Goal: Transaction & Acquisition: Purchase product/service

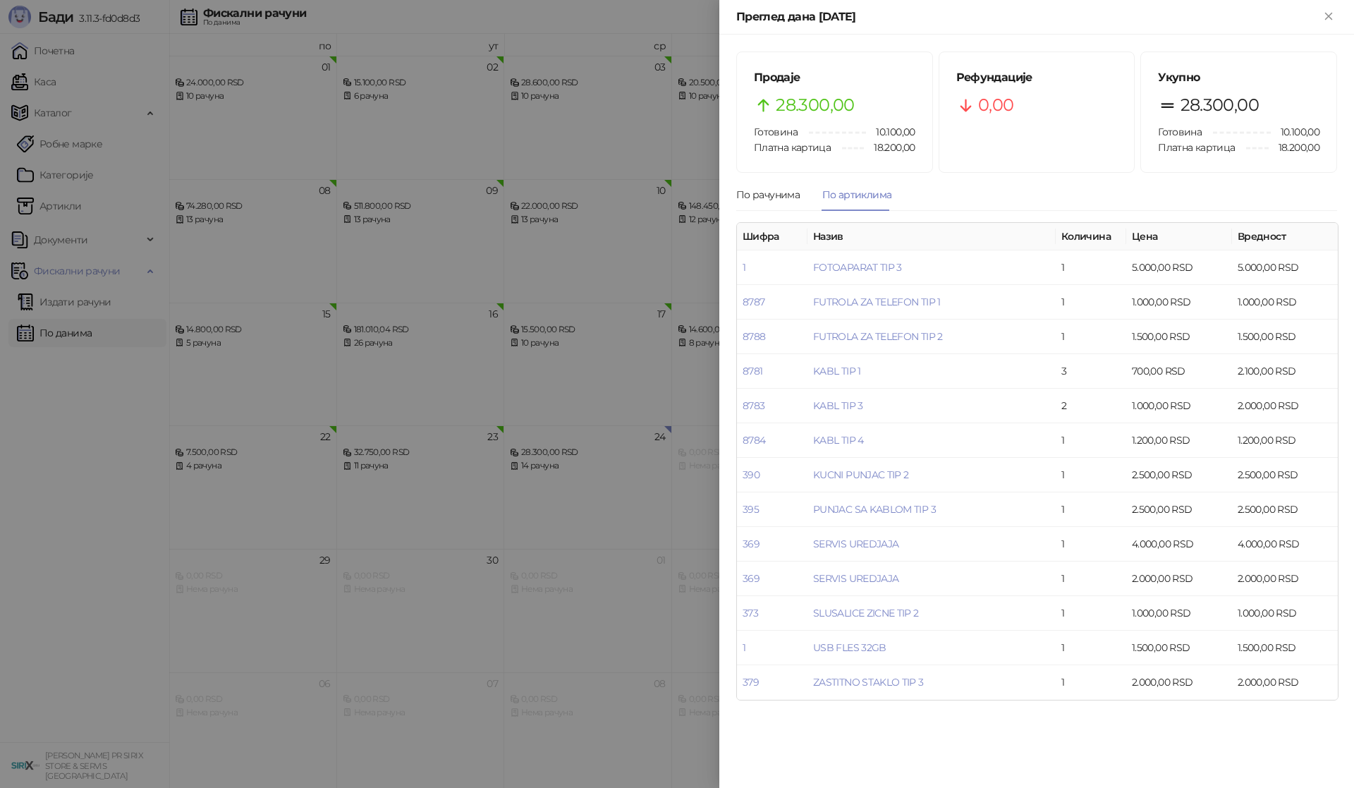
click at [136, 599] on div at bounding box center [677, 394] width 1354 height 788
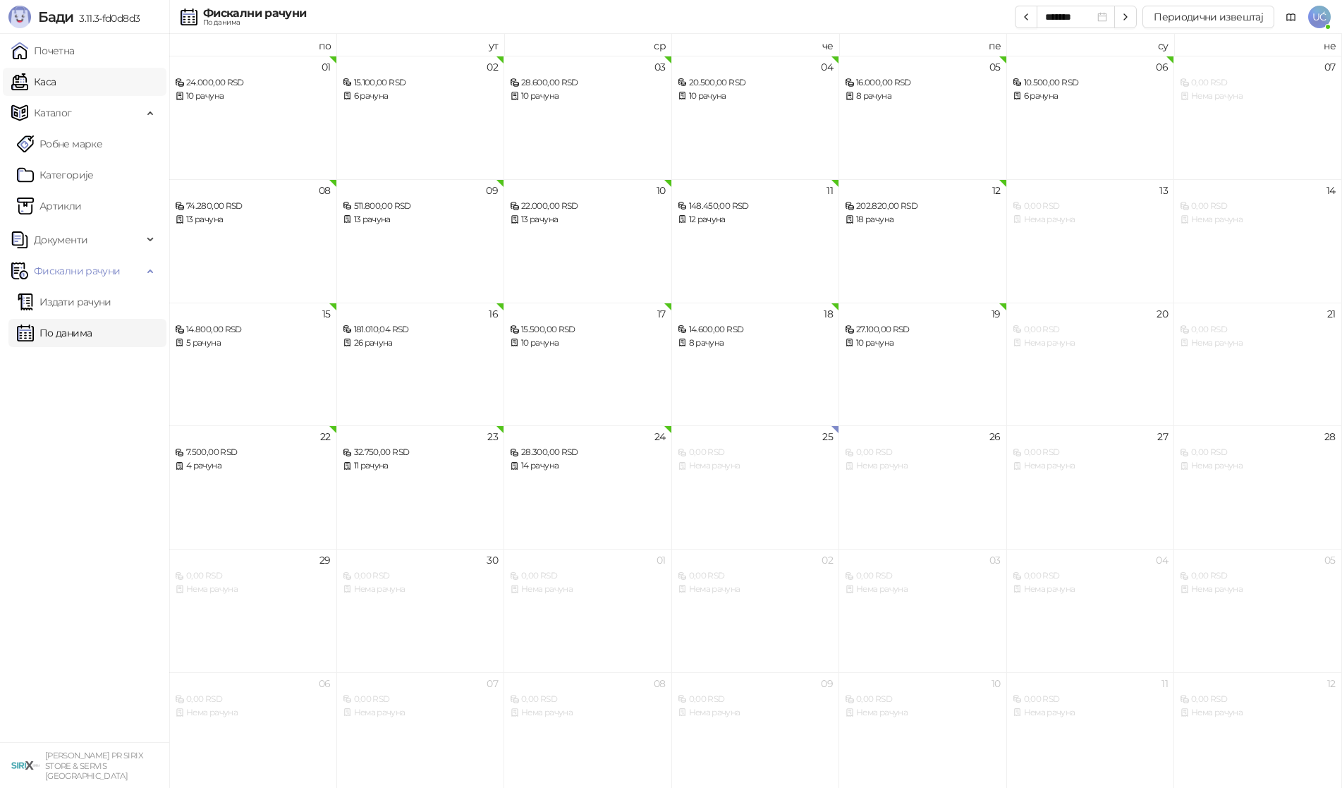
click at [56, 87] on link "Каса" at bounding box center [33, 82] width 44 height 28
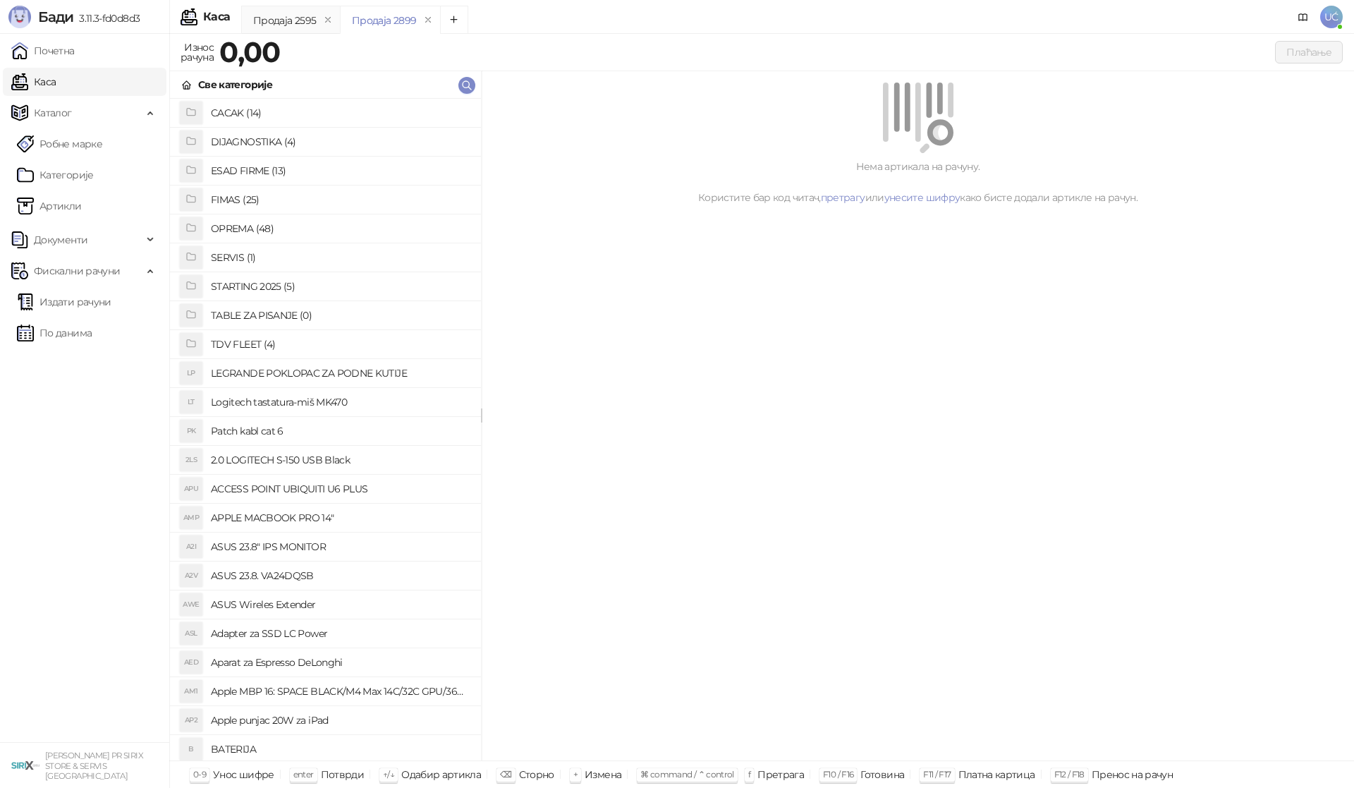
click at [265, 225] on h4 "OPREMA (48)" at bounding box center [340, 228] width 259 height 23
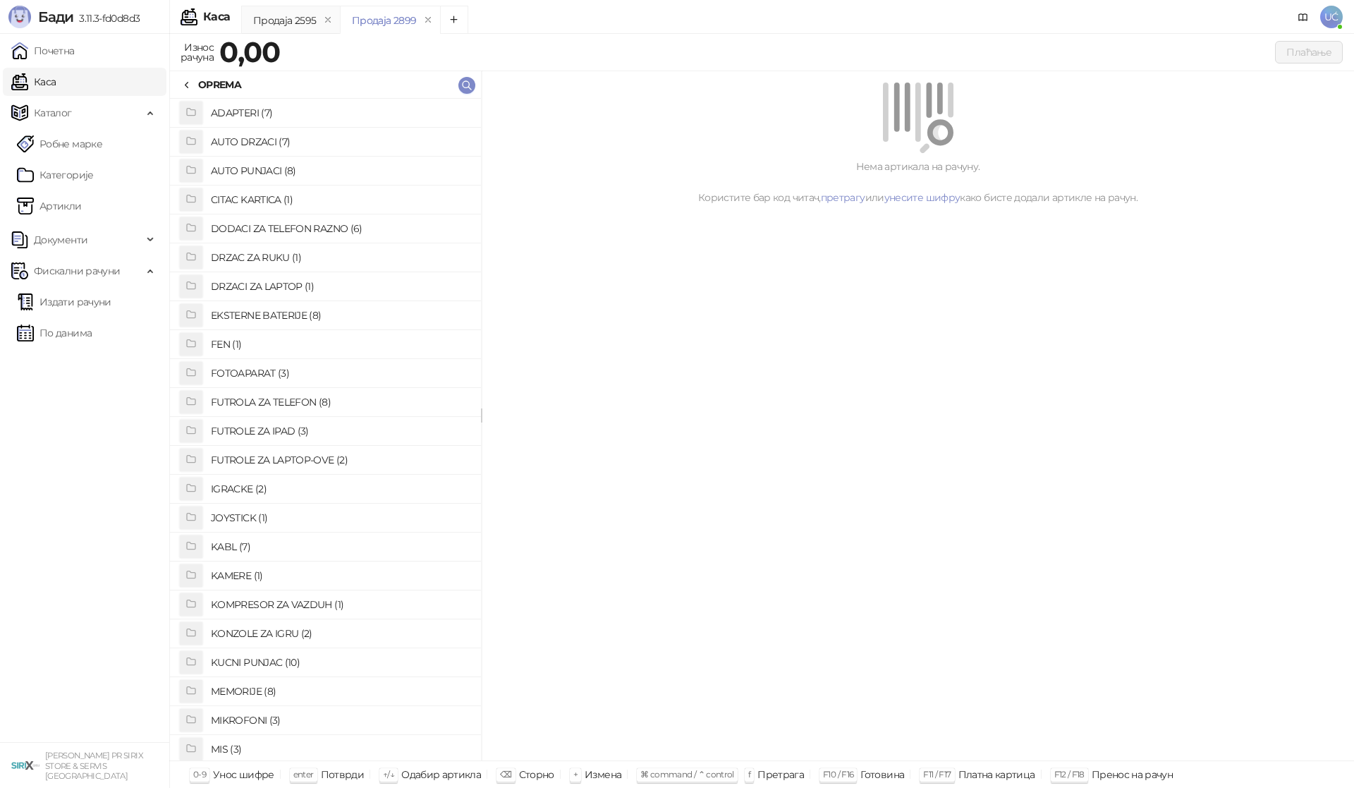
click at [293, 113] on h4 "ADAPTERI (7)" at bounding box center [340, 113] width 259 height 23
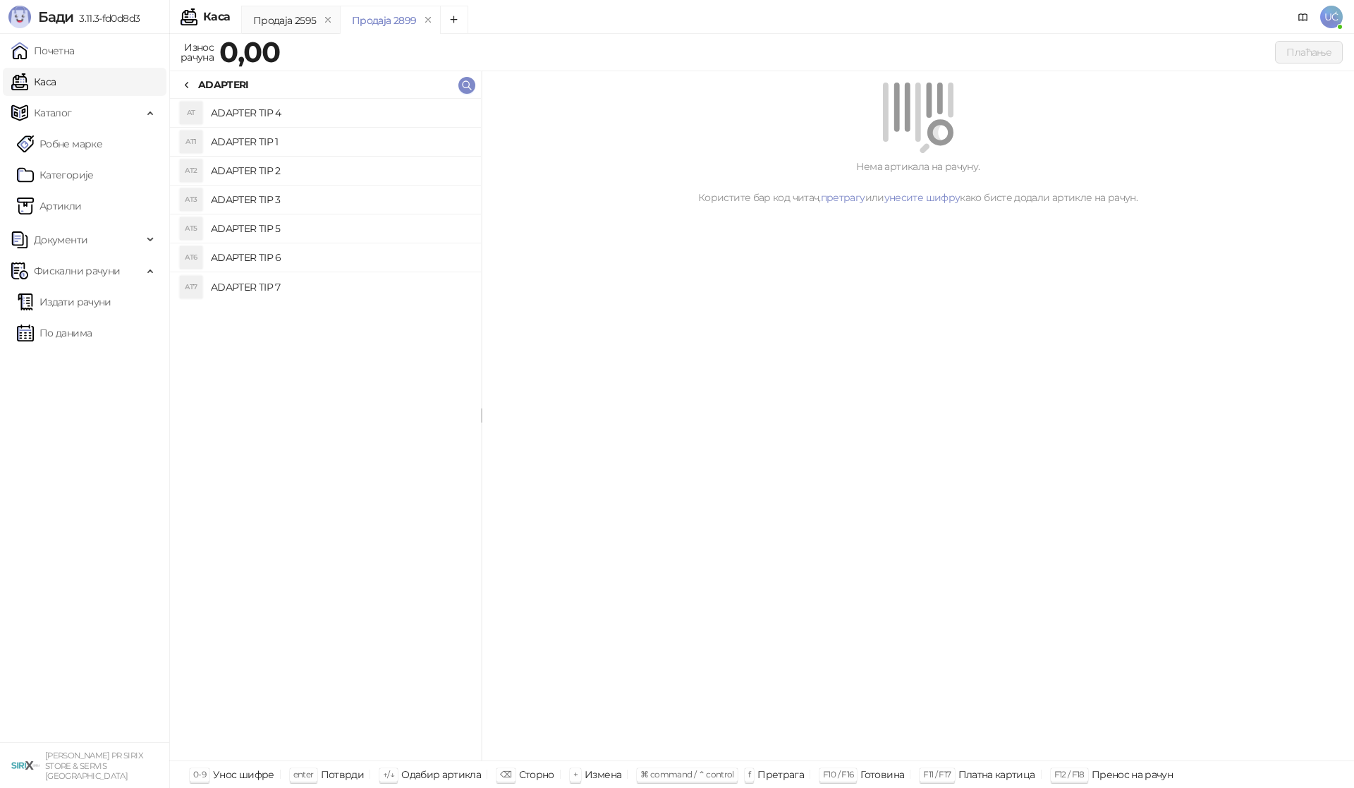
click at [358, 137] on h4 "ADAPTER TIP 1" at bounding box center [340, 141] width 259 height 23
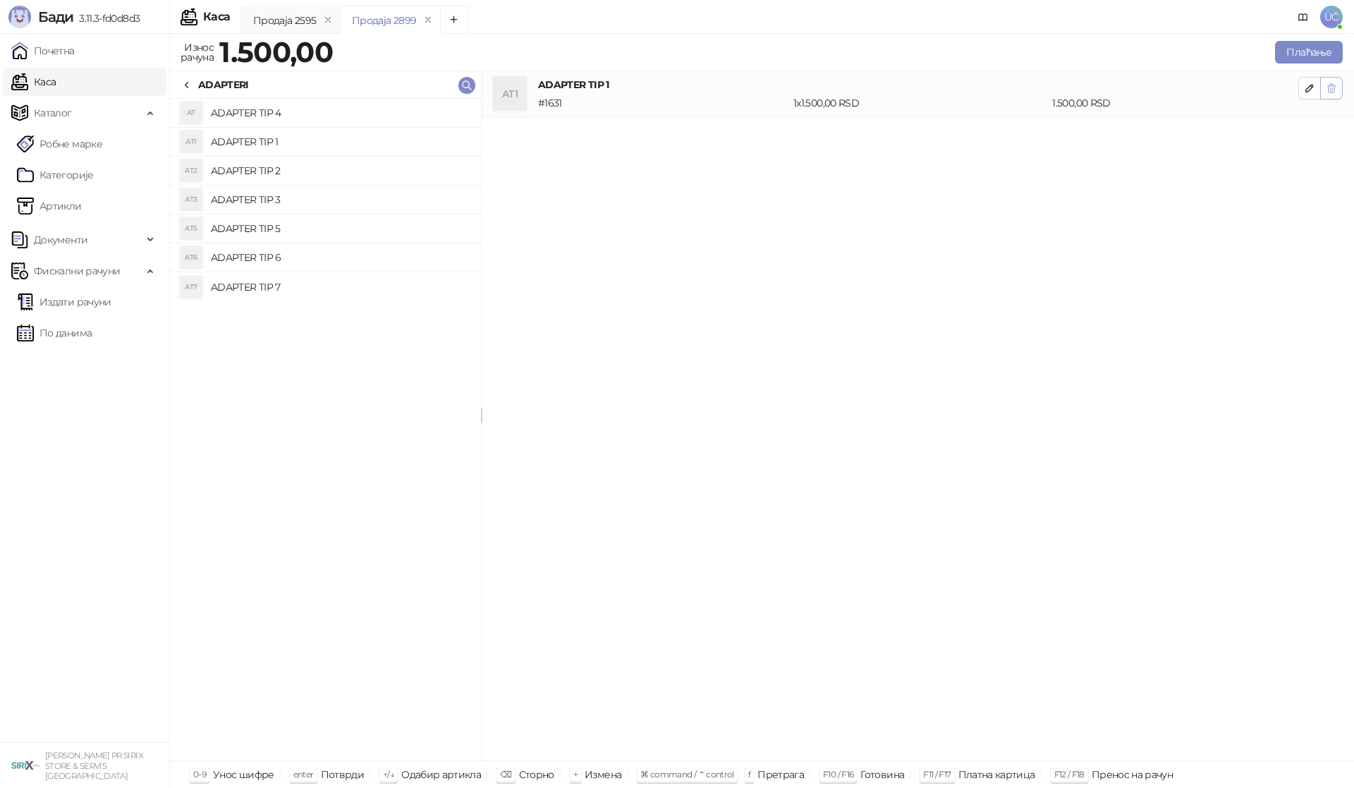
click at [1335, 87] on icon "button" at bounding box center [1330, 87] width 11 height 11
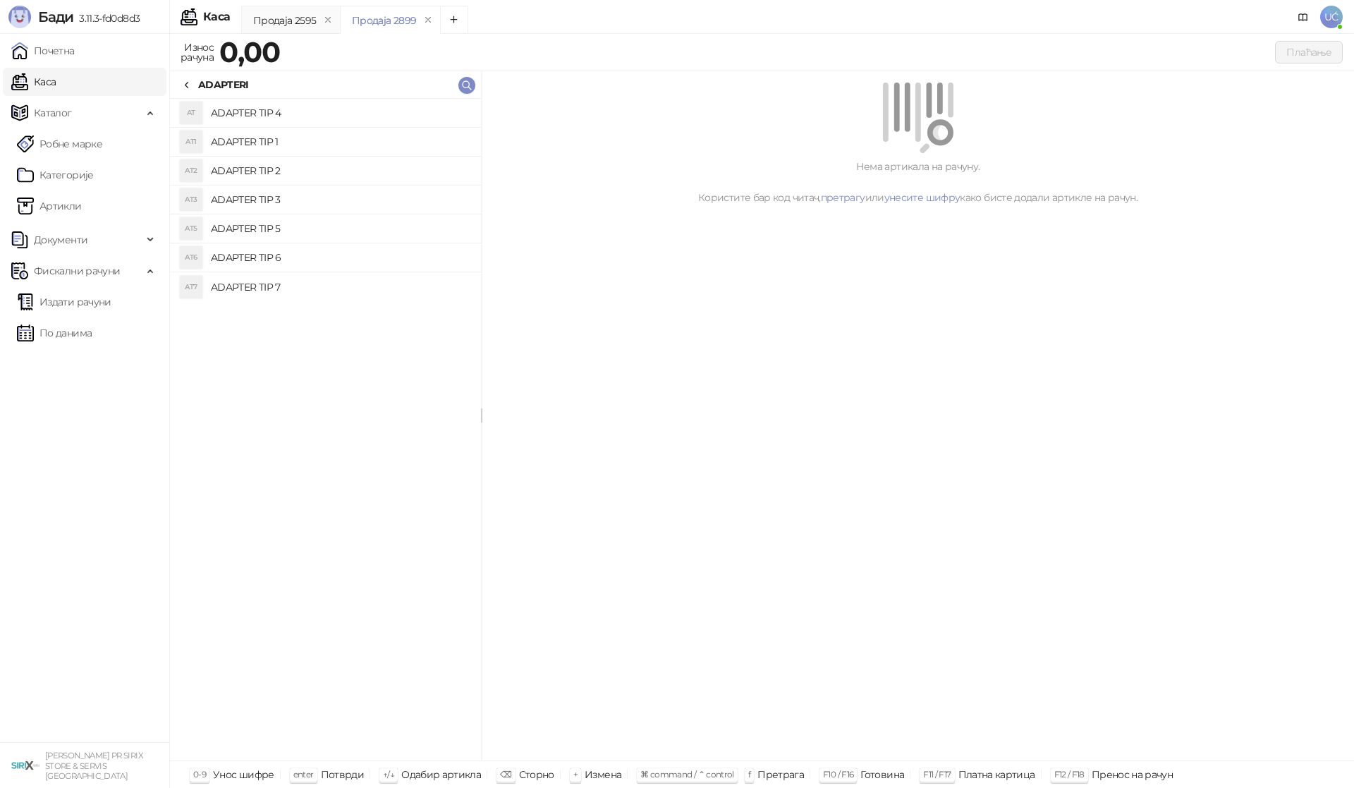
click at [190, 80] on icon at bounding box center [186, 85] width 11 height 11
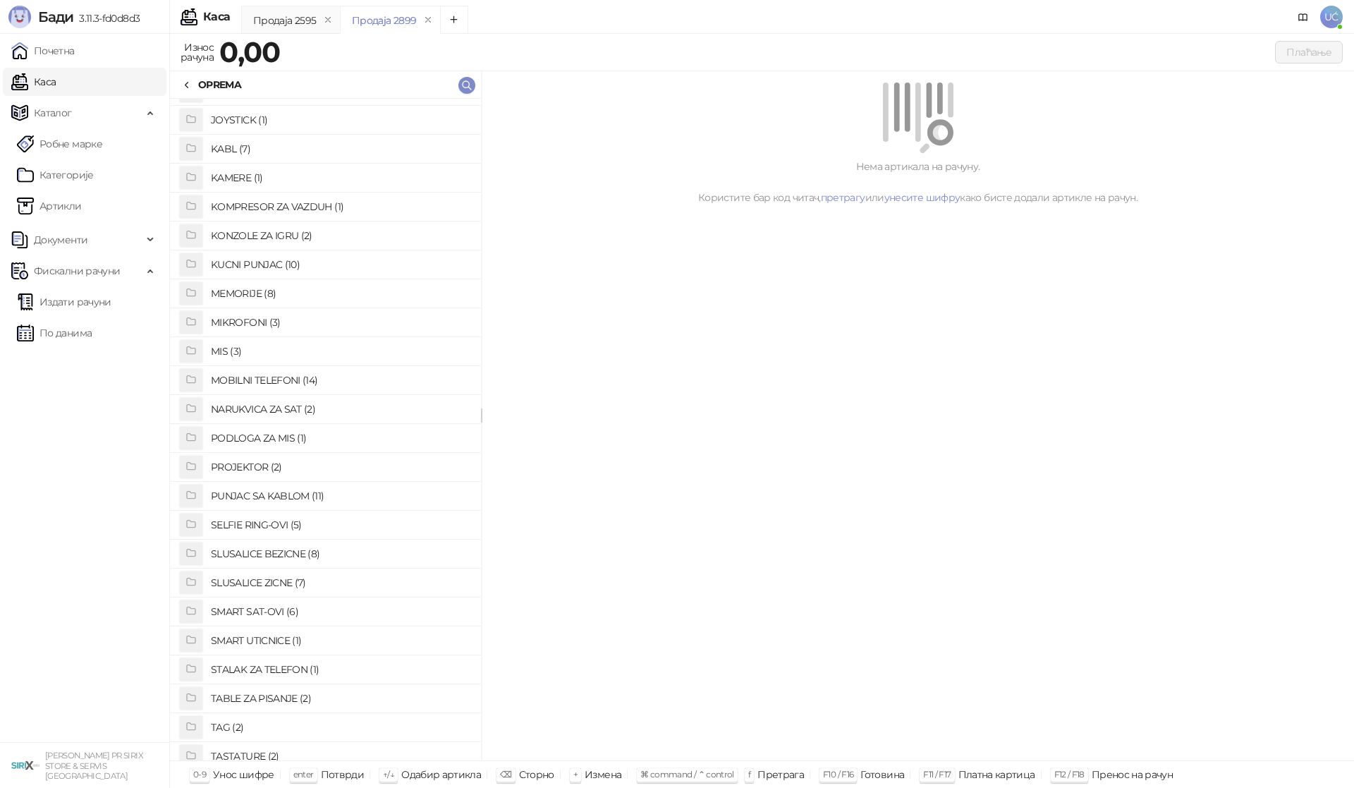
scroll to position [423, 0]
click at [289, 468] on h4 "PUNJAC SA KABLOM (11)" at bounding box center [340, 470] width 259 height 23
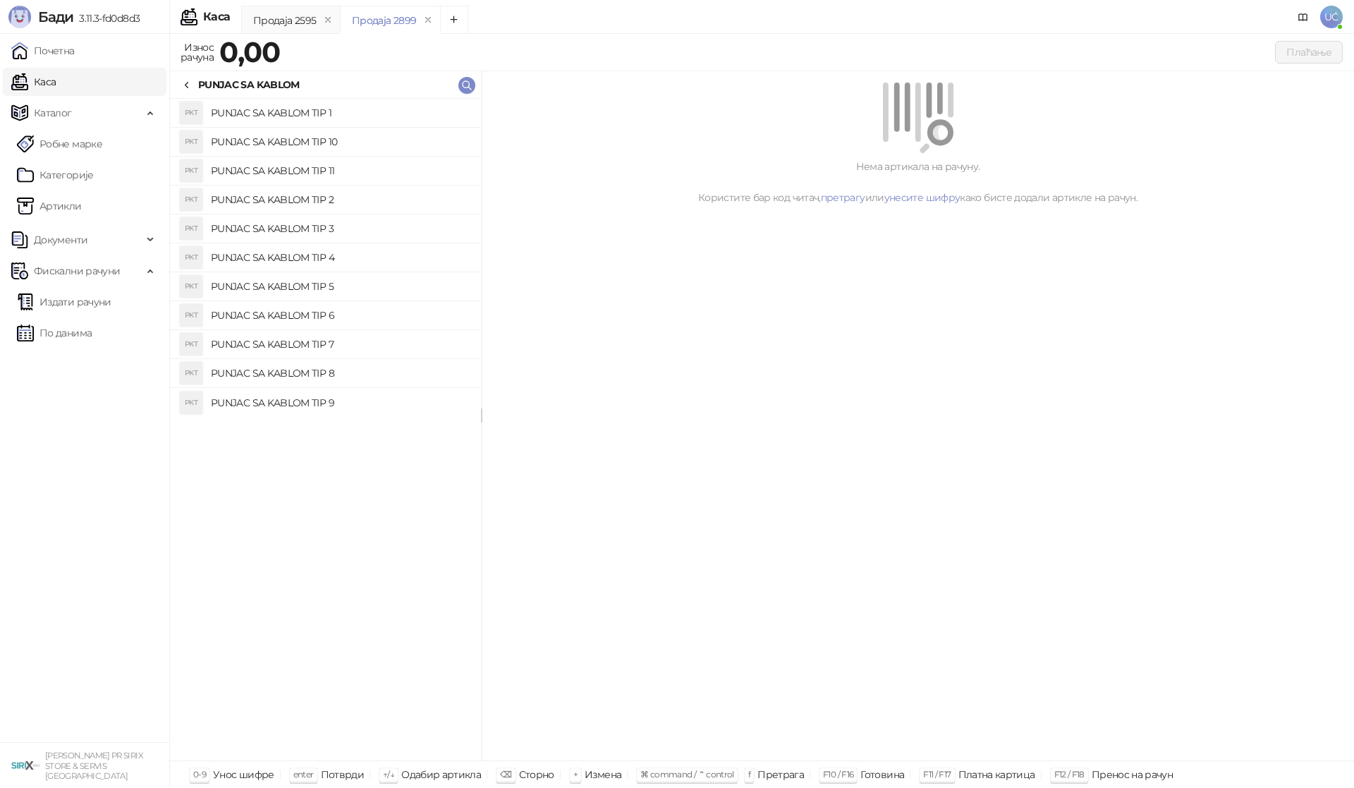
click at [350, 111] on h4 "PUNJAC SA KABLOM TIP 1" at bounding box center [340, 113] width 259 height 23
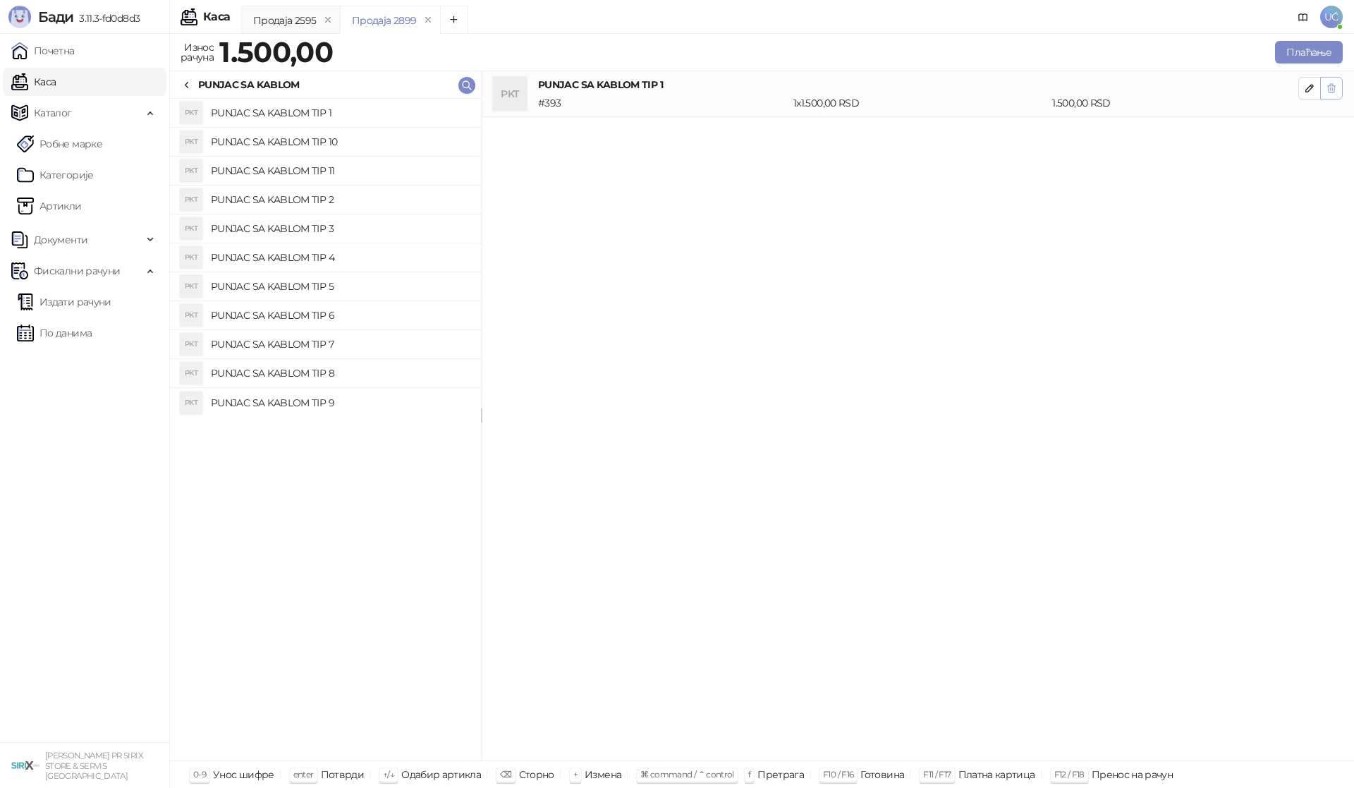
click at [1335, 92] on icon "button" at bounding box center [1330, 87] width 11 height 11
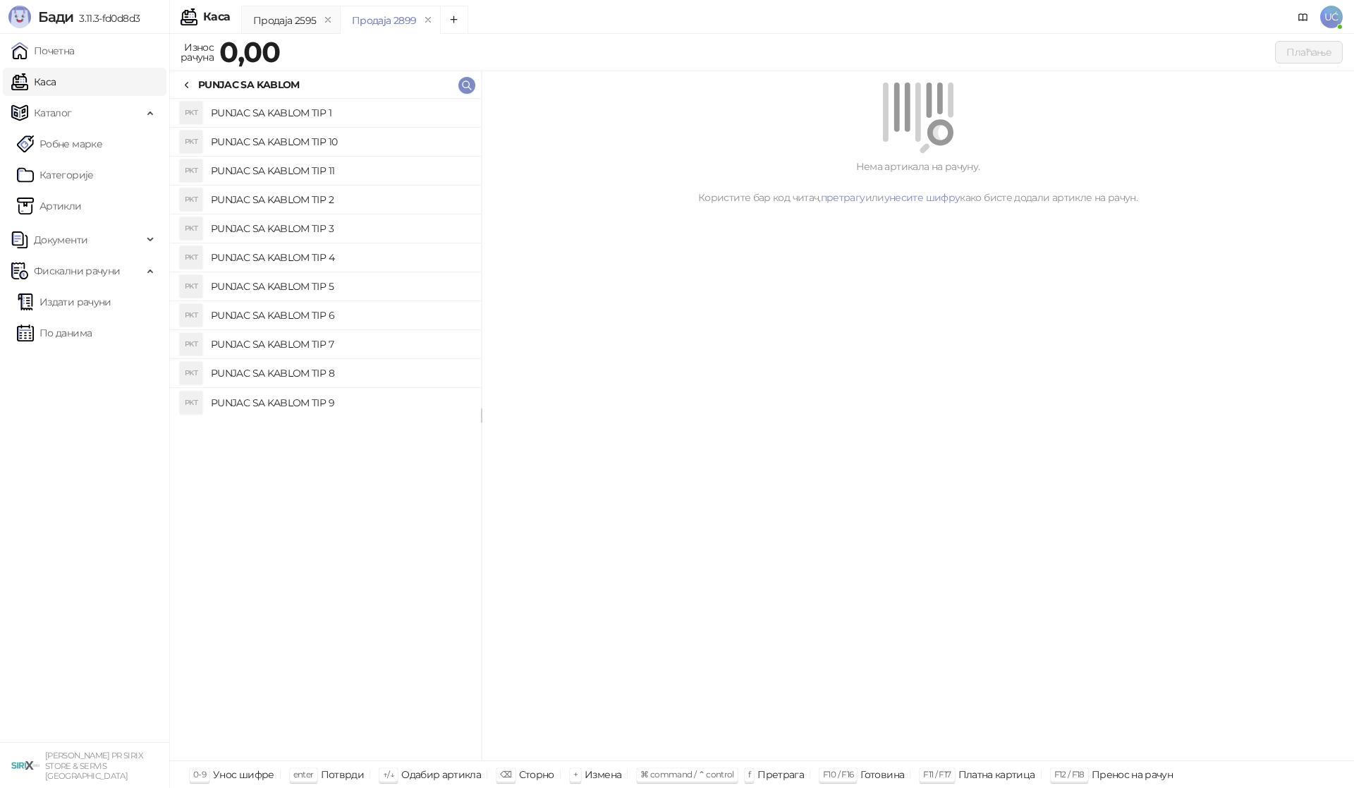
drag, startPoint x: 328, startPoint y: 149, endPoint x: 350, endPoint y: 145, distance: 22.3
click at [329, 149] on h4 "PUNJAC SA KABLOM TIP 10" at bounding box center [340, 141] width 259 height 23
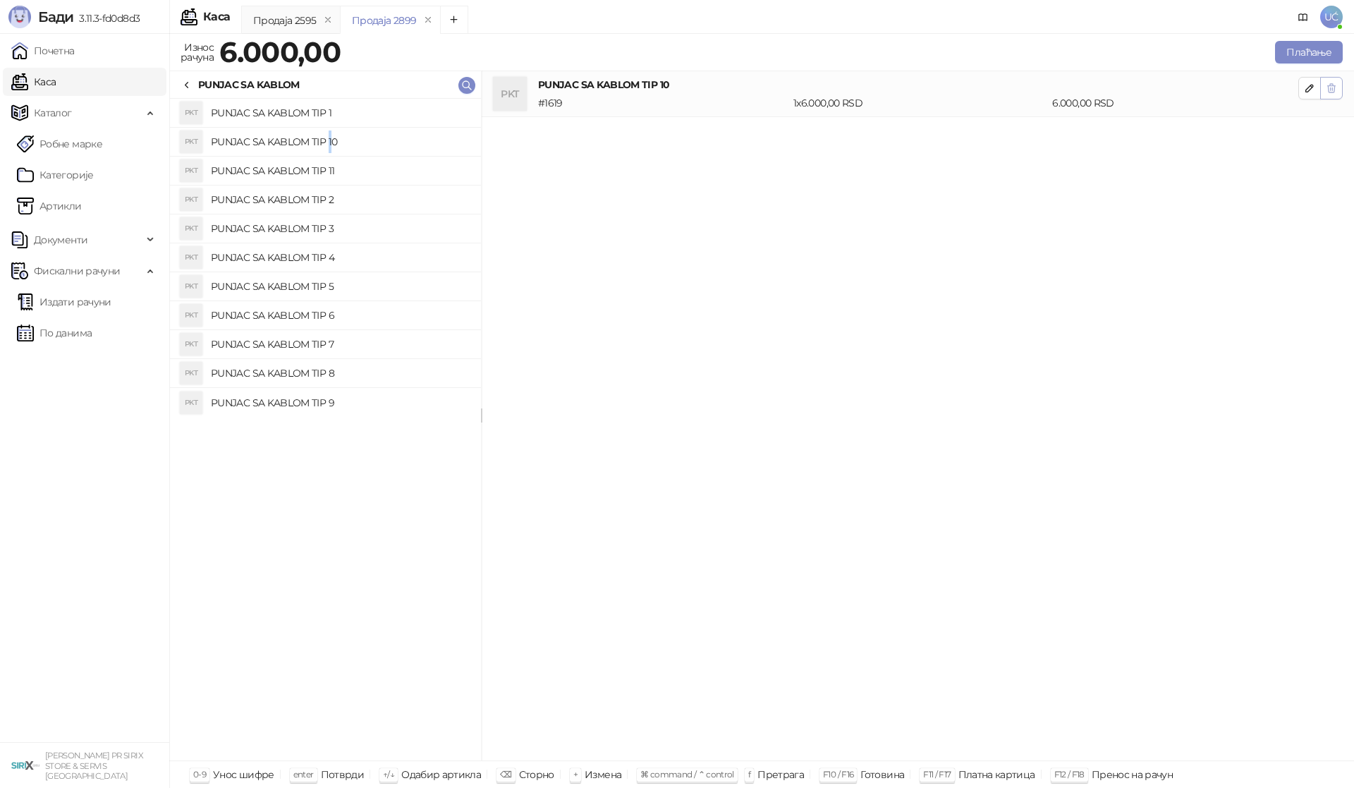
click at [1329, 86] on icon "button" at bounding box center [1332, 88] width 8 height 8
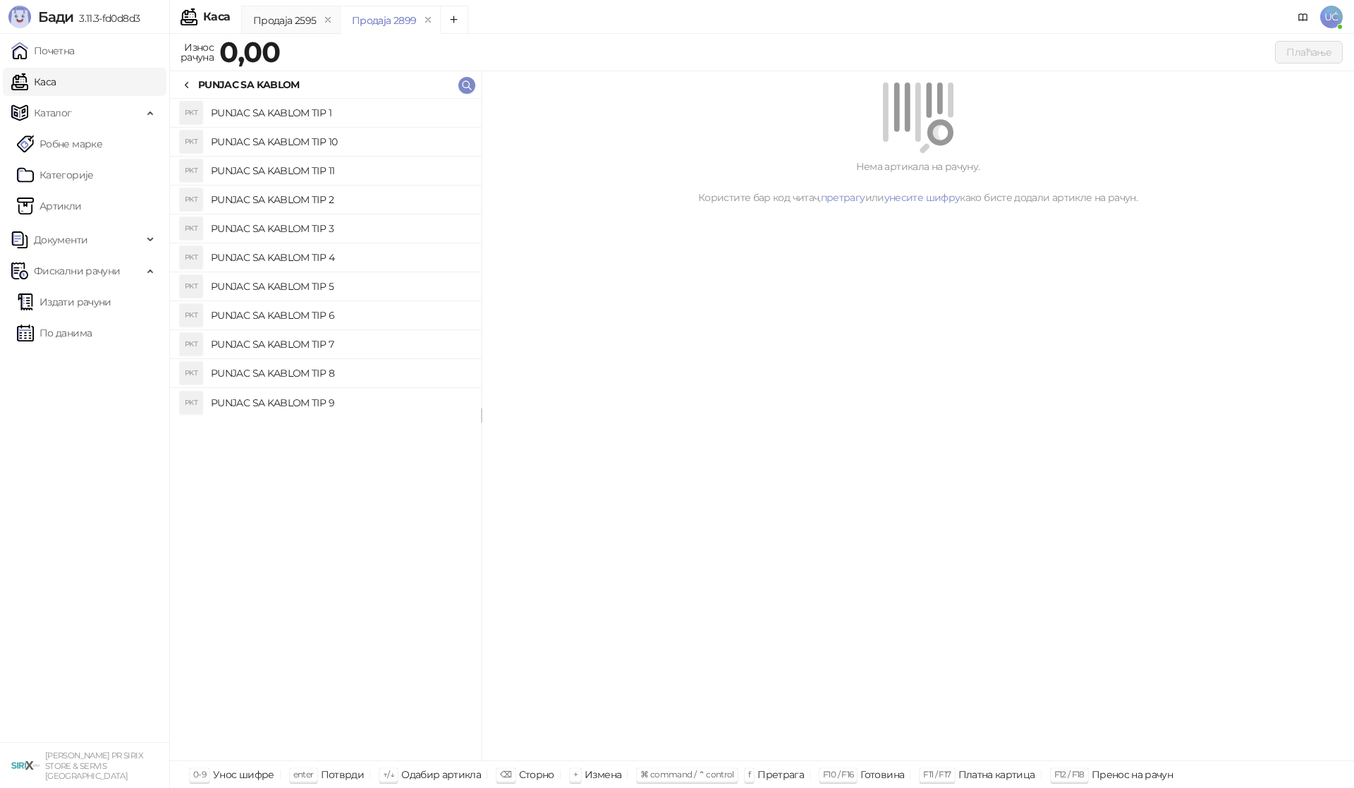
click at [411, 173] on h4 "PUNJAC SA KABLOM TIP 11" at bounding box center [340, 170] width 259 height 23
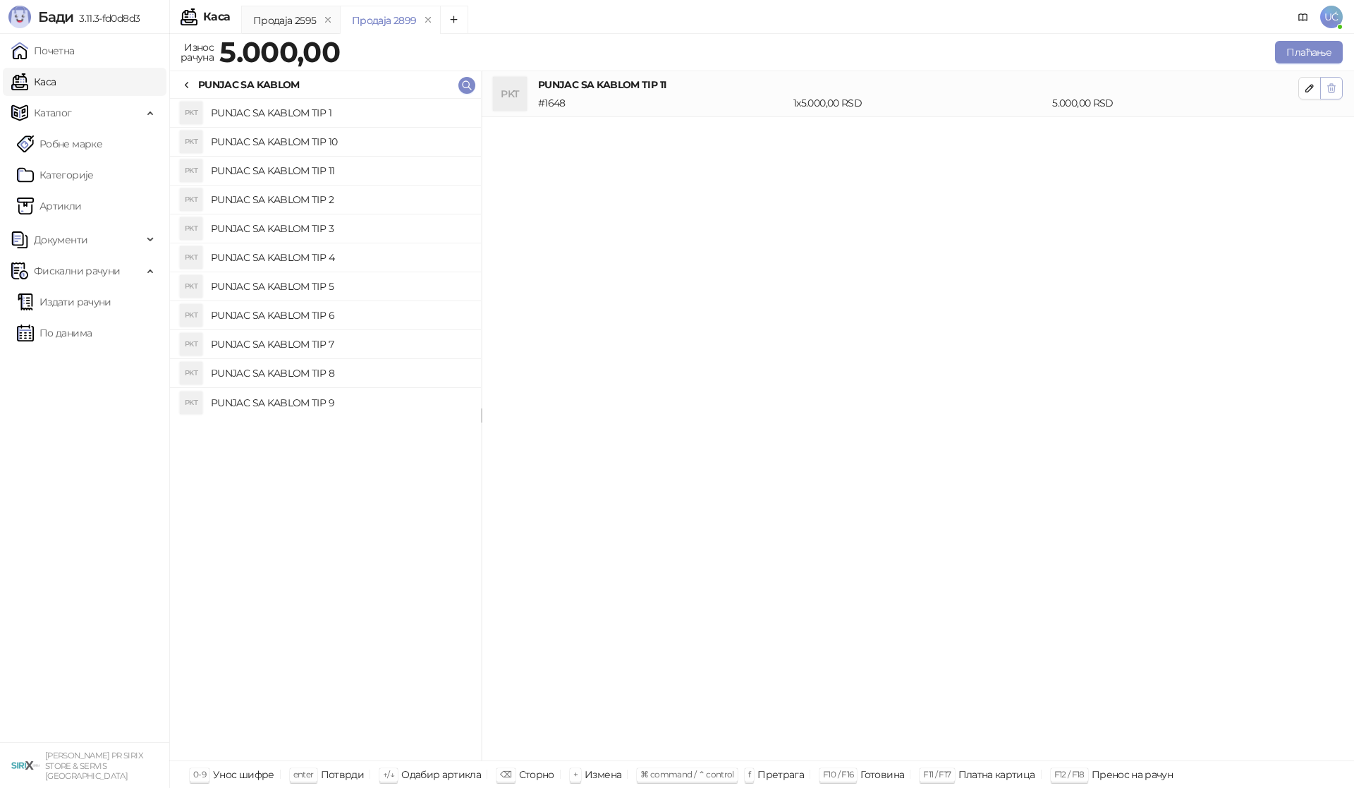
click at [1328, 92] on icon "button" at bounding box center [1332, 88] width 8 height 8
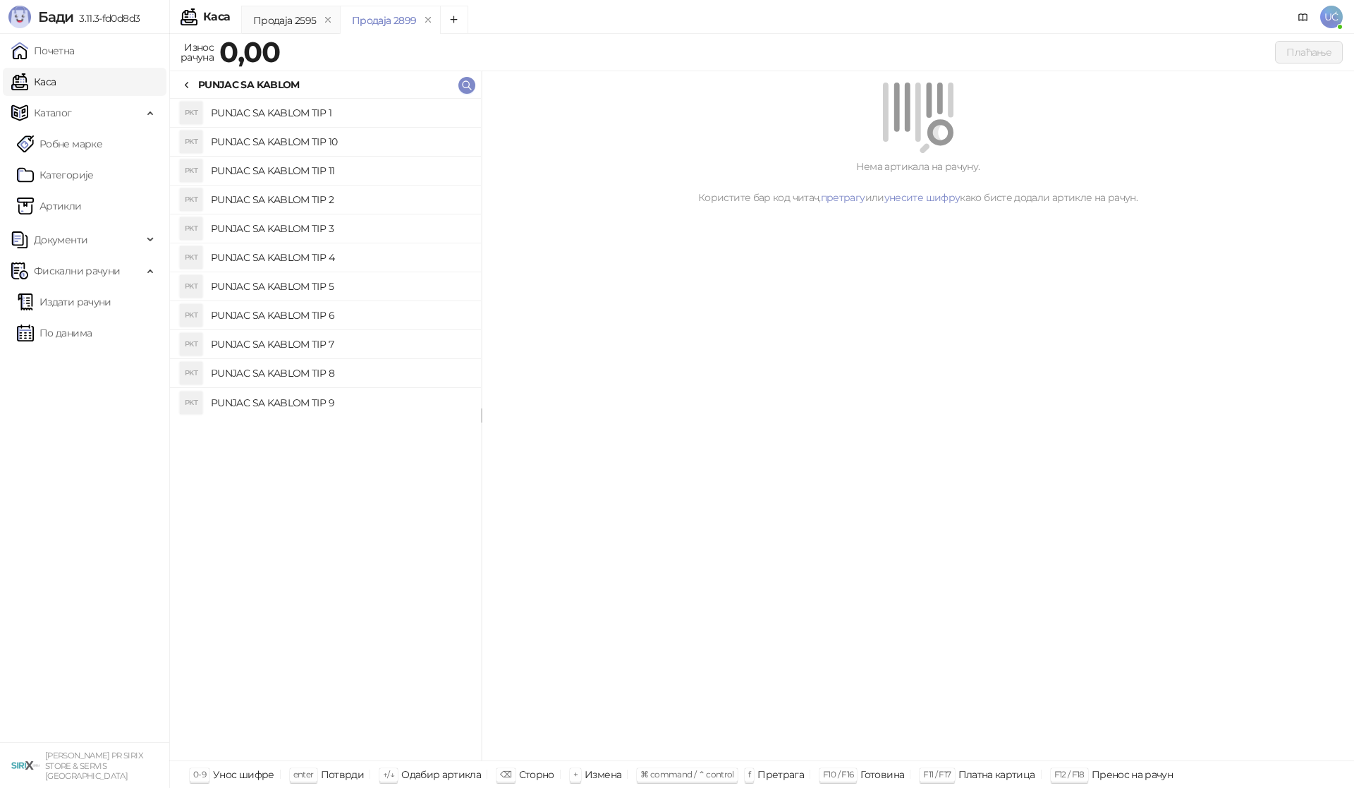
click at [374, 207] on h4 "PUNJAC SA KABLOM TIP 2" at bounding box center [340, 199] width 259 height 23
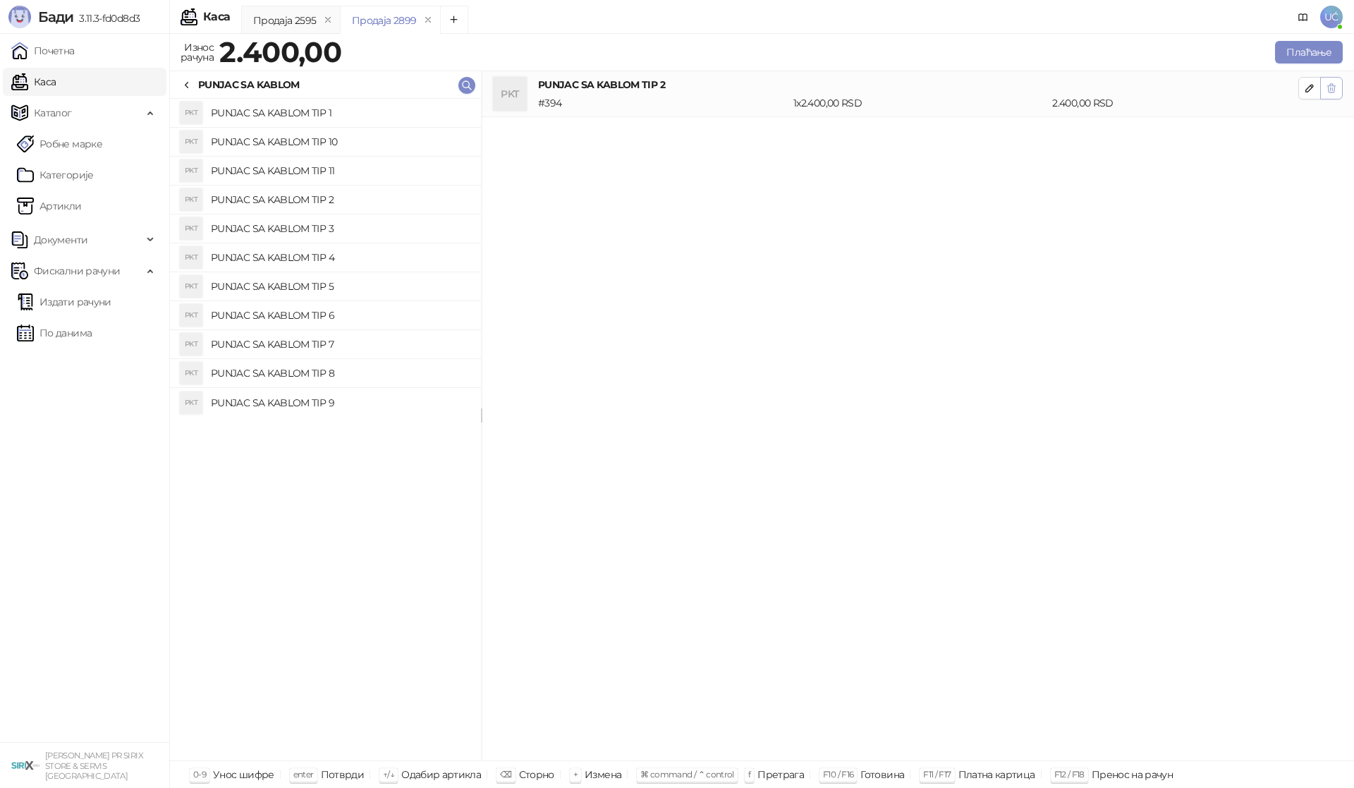
click at [1335, 88] on icon "button" at bounding box center [1332, 88] width 8 height 8
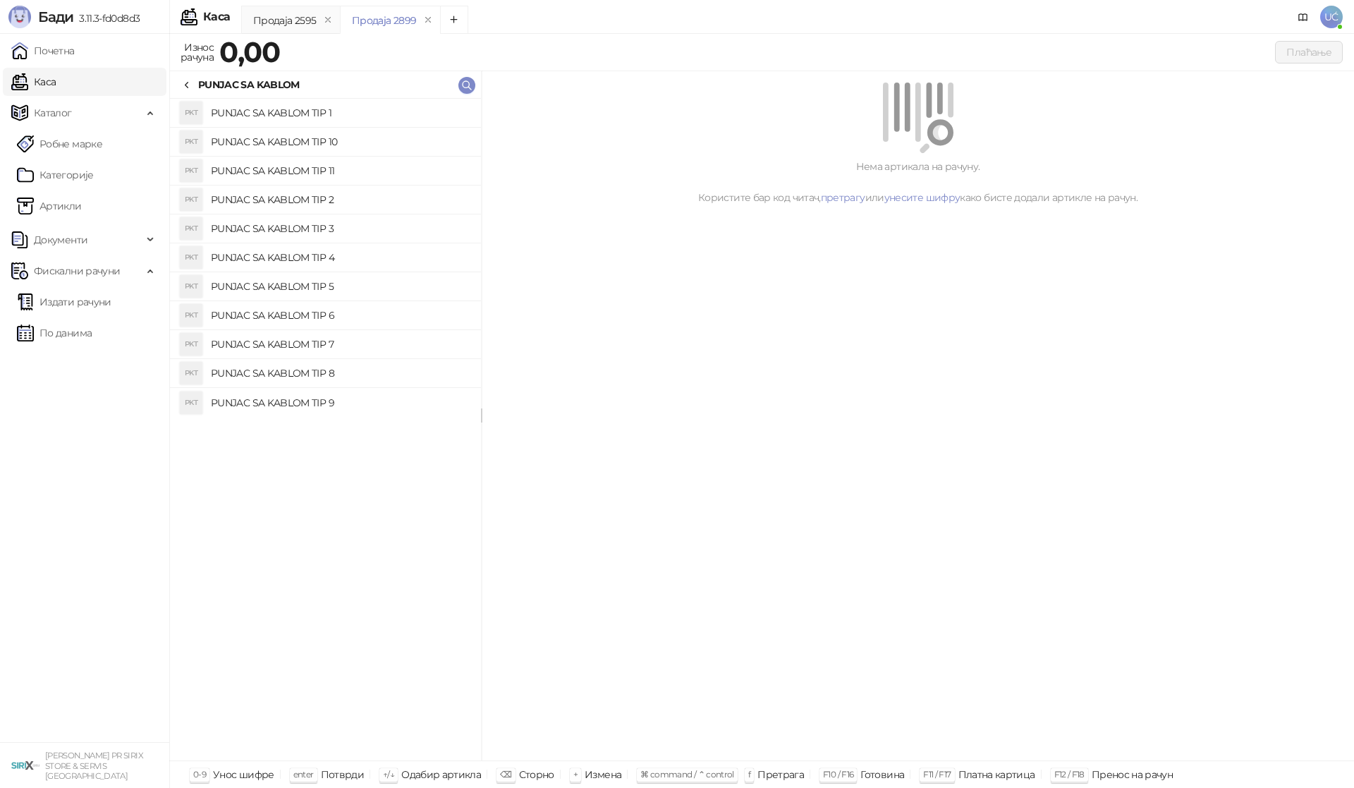
drag, startPoint x: 395, startPoint y: 226, endPoint x: 417, endPoint y: 223, distance: 22.0
click at [395, 226] on h4 "PUNJAC SA KABLOM TIP 3" at bounding box center [340, 228] width 259 height 23
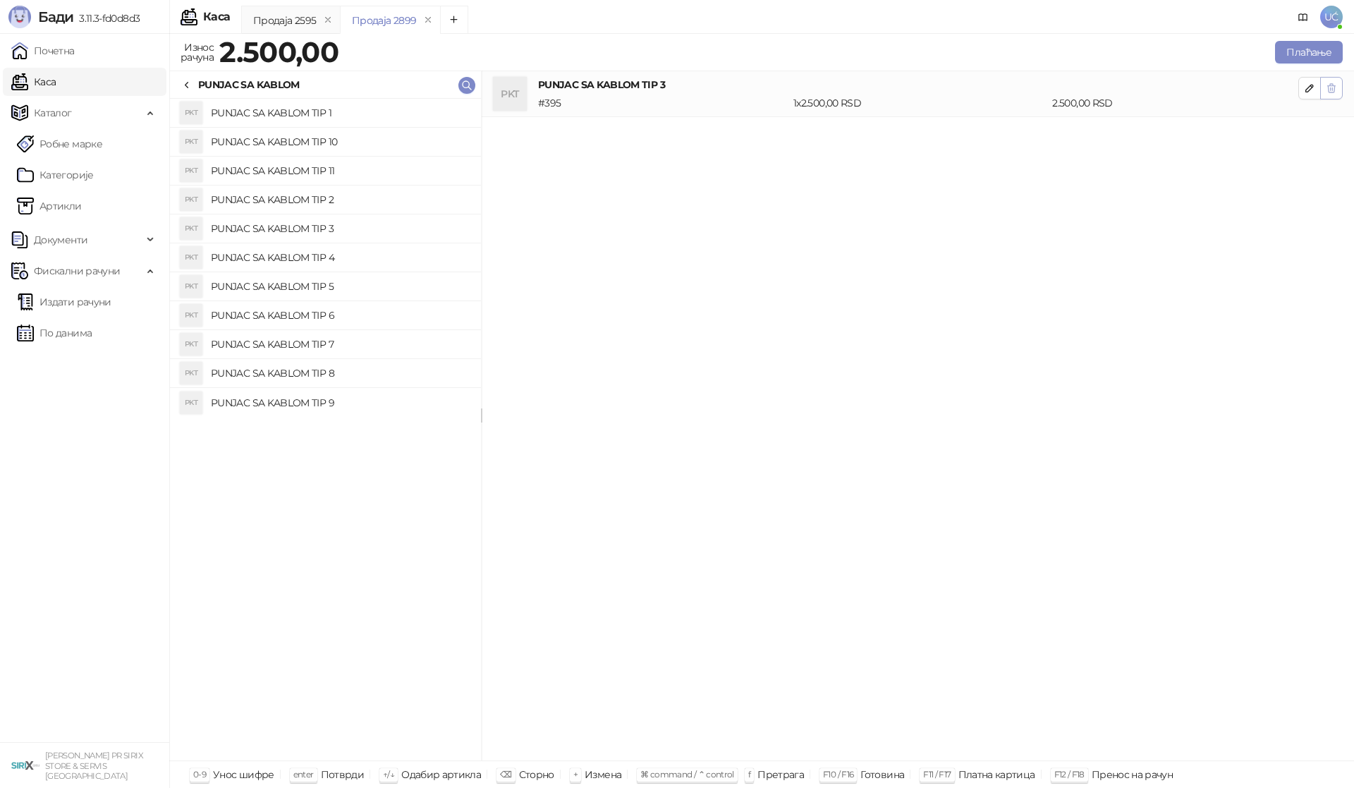
click at [1332, 88] on icon "button" at bounding box center [1332, 88] width 8 height 8
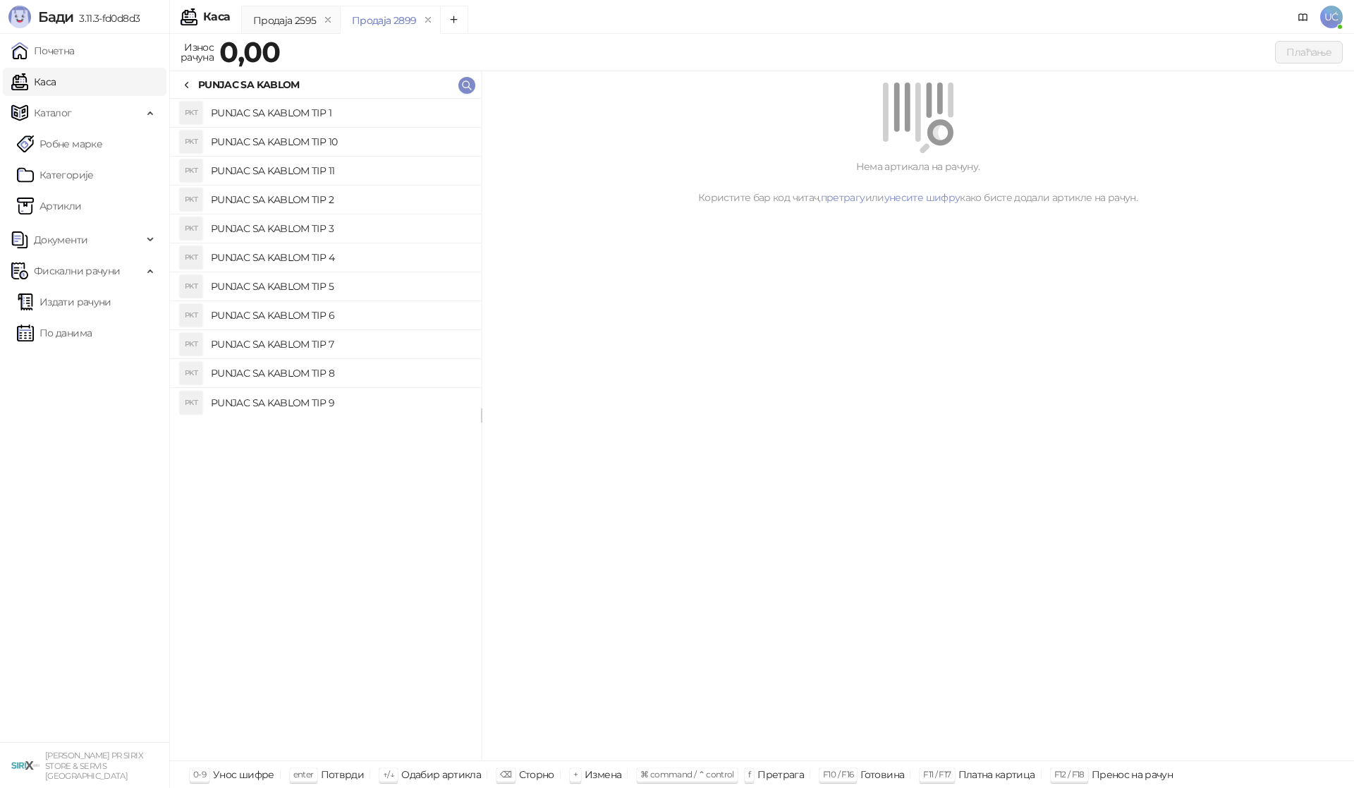
click at [408, 251] on h4 "PUNJAC SA KABLOM TIP 4" at bounding box center [340, 257] width 259 height 23
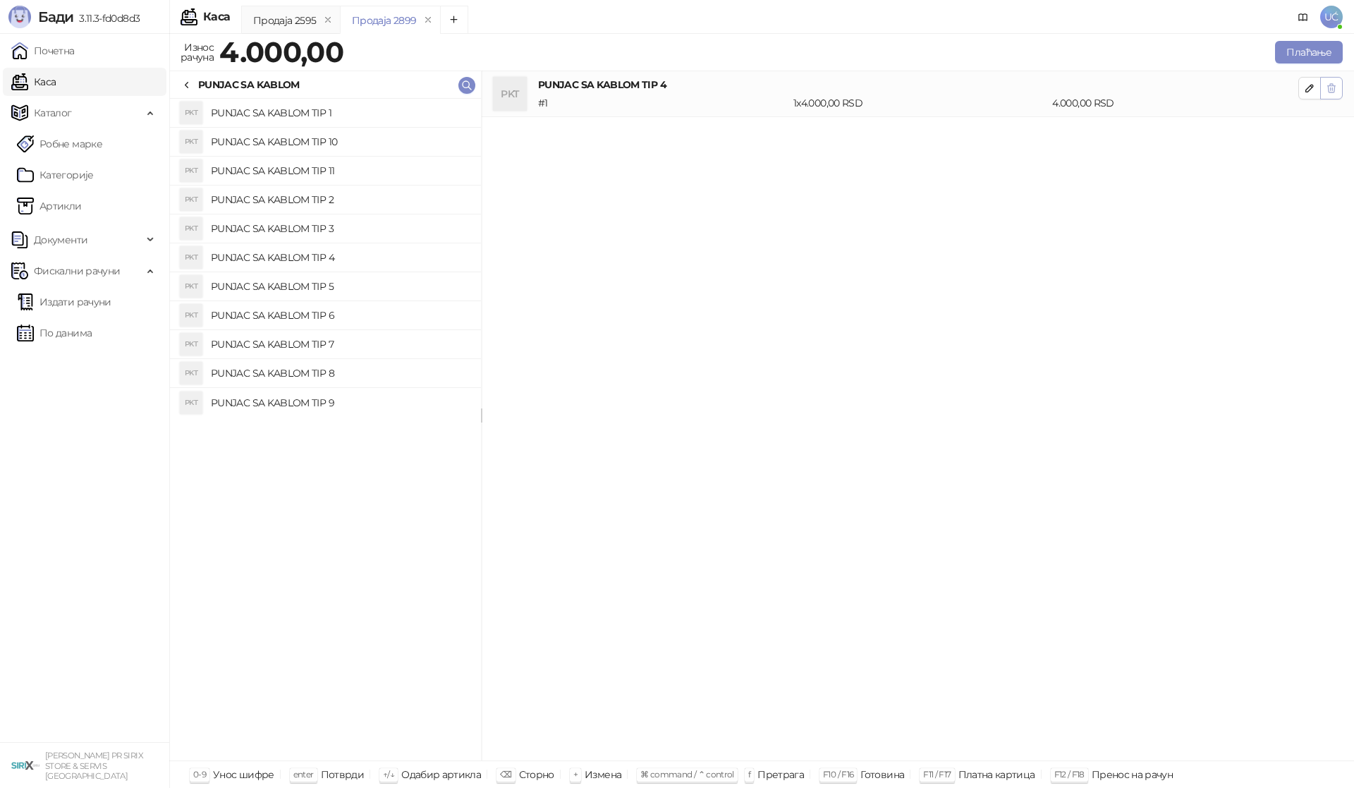
click at [1325, 90] on icon "button" at bounding box center [1330, 87] width 11 height 11
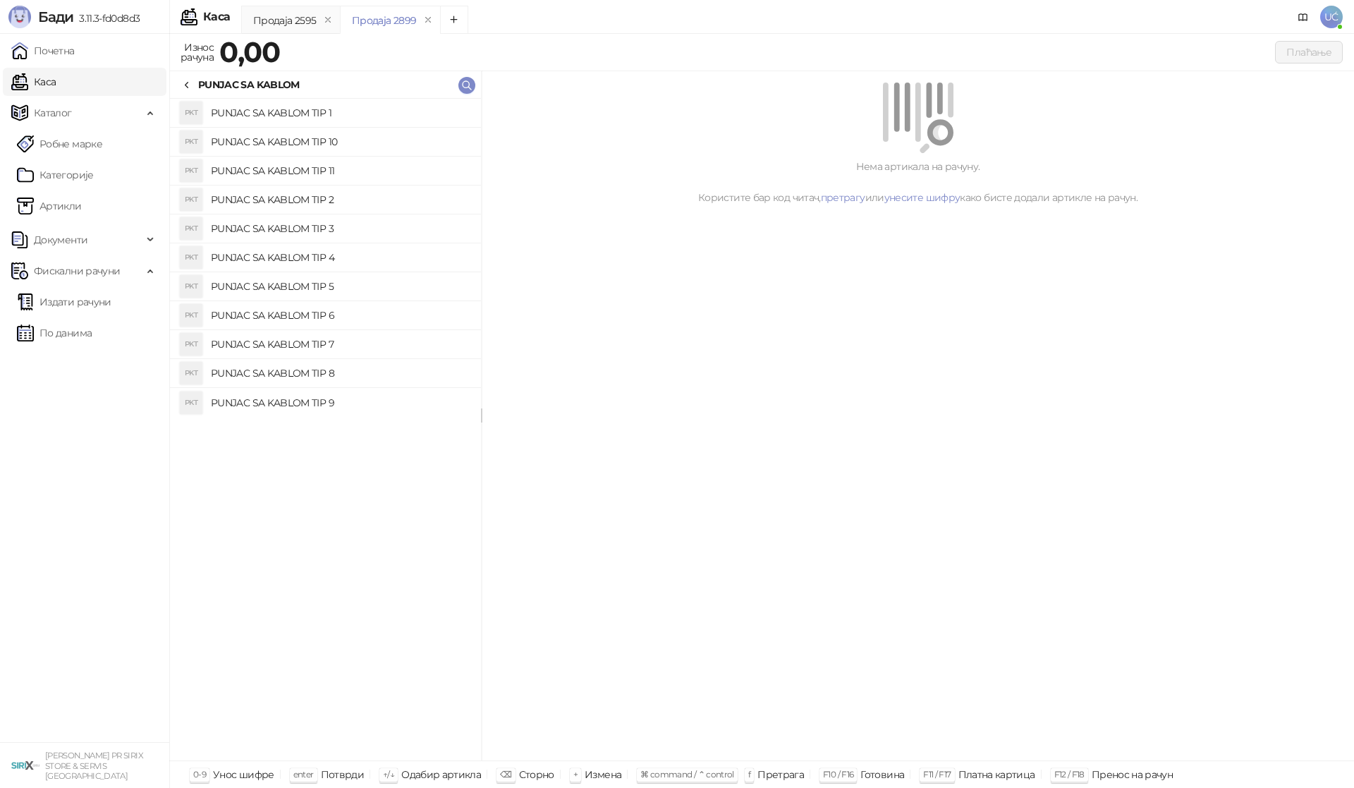
click at [391, 294] on h4 "PUNJAC SA KABLOM TIP 5" at bounding box center [340, 286] width 259 height 23
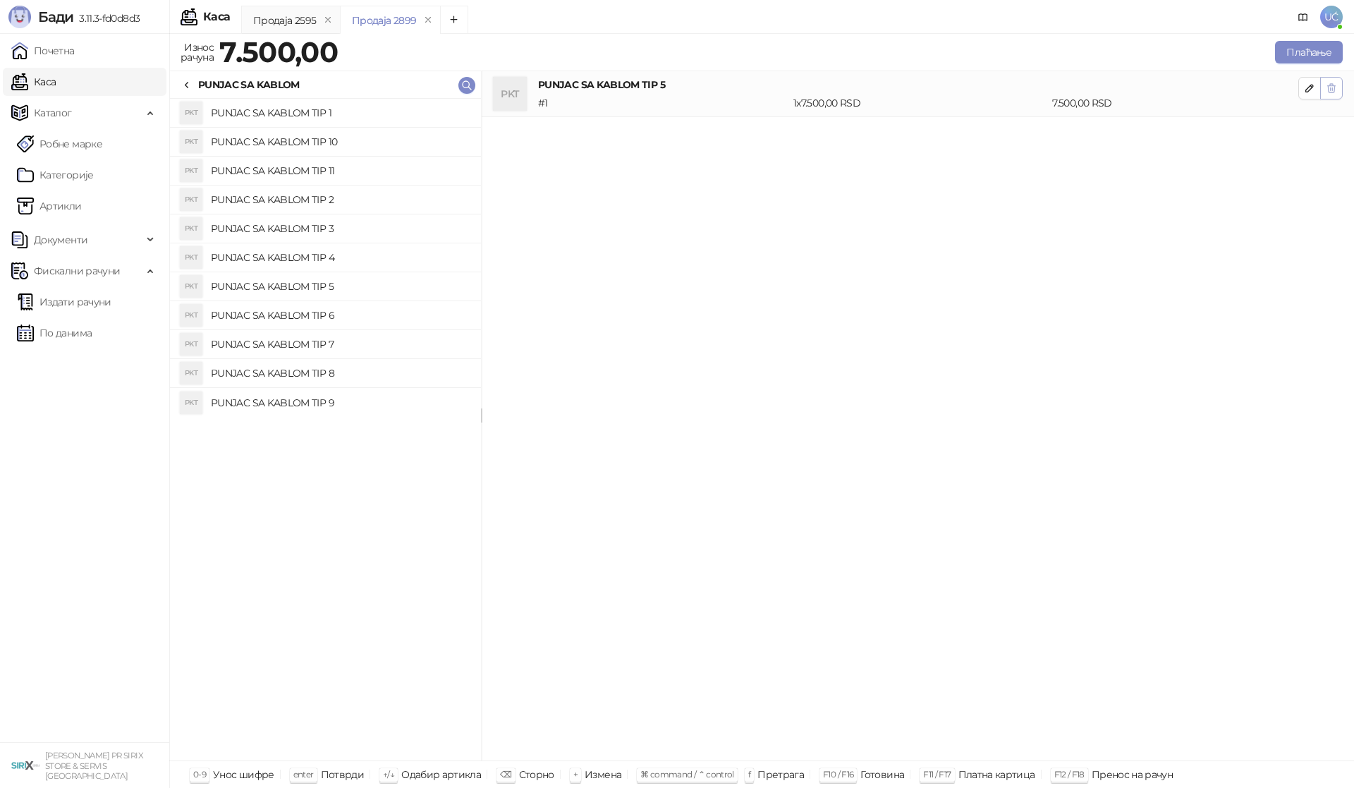
drag, startPoint x: 1329, startPoint y: 86, endPoint x: 1322, endPoint y: 90, distance: 8.2
click at [1322, 90] on button "button" at bounding box center [1331, 88] width 23 height 23
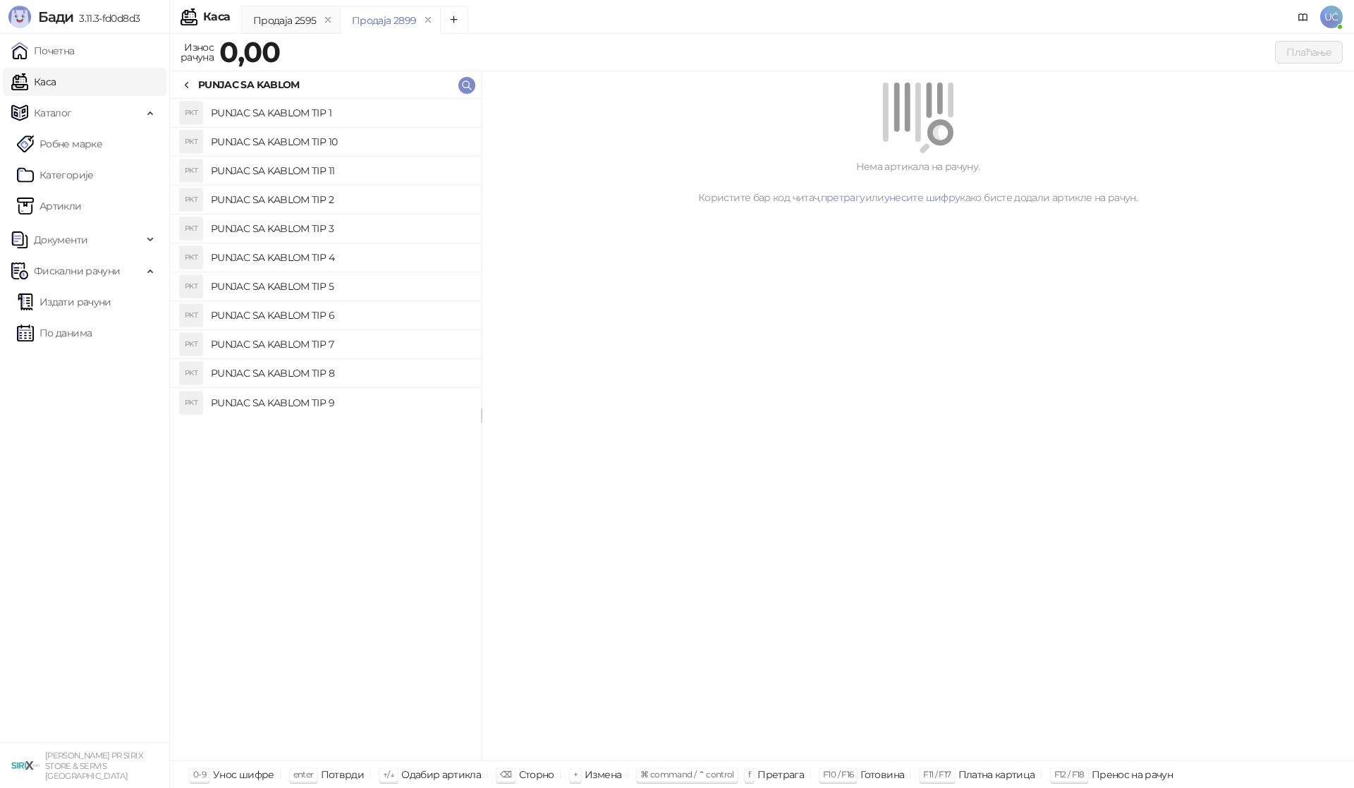
click at [348, 318] on h4 "PUNJAC SA KABLOM TIP 6" at bounding box center [340, 315] width 259 height 23
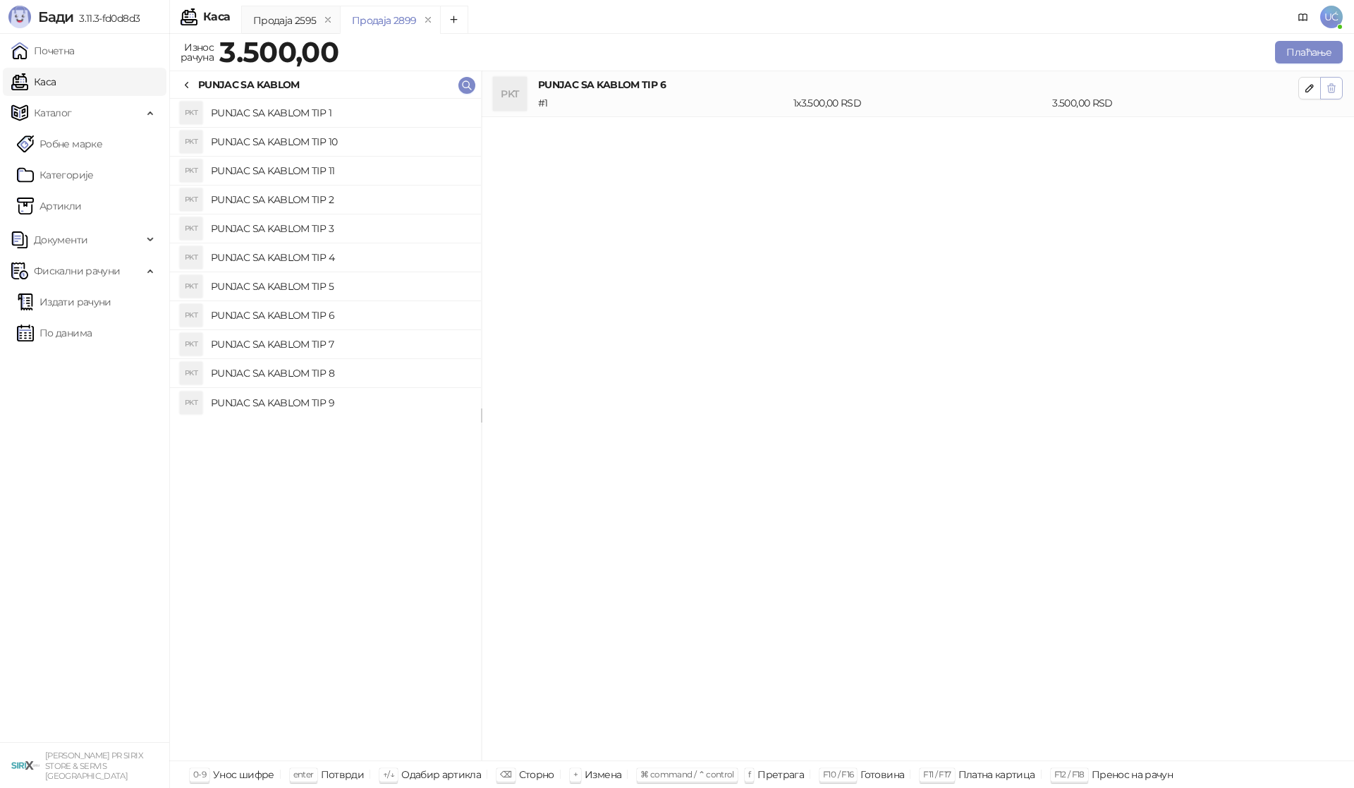
click at [1336, 82] on icon "button" at bounding box center [1330, 87] width 11 height 11
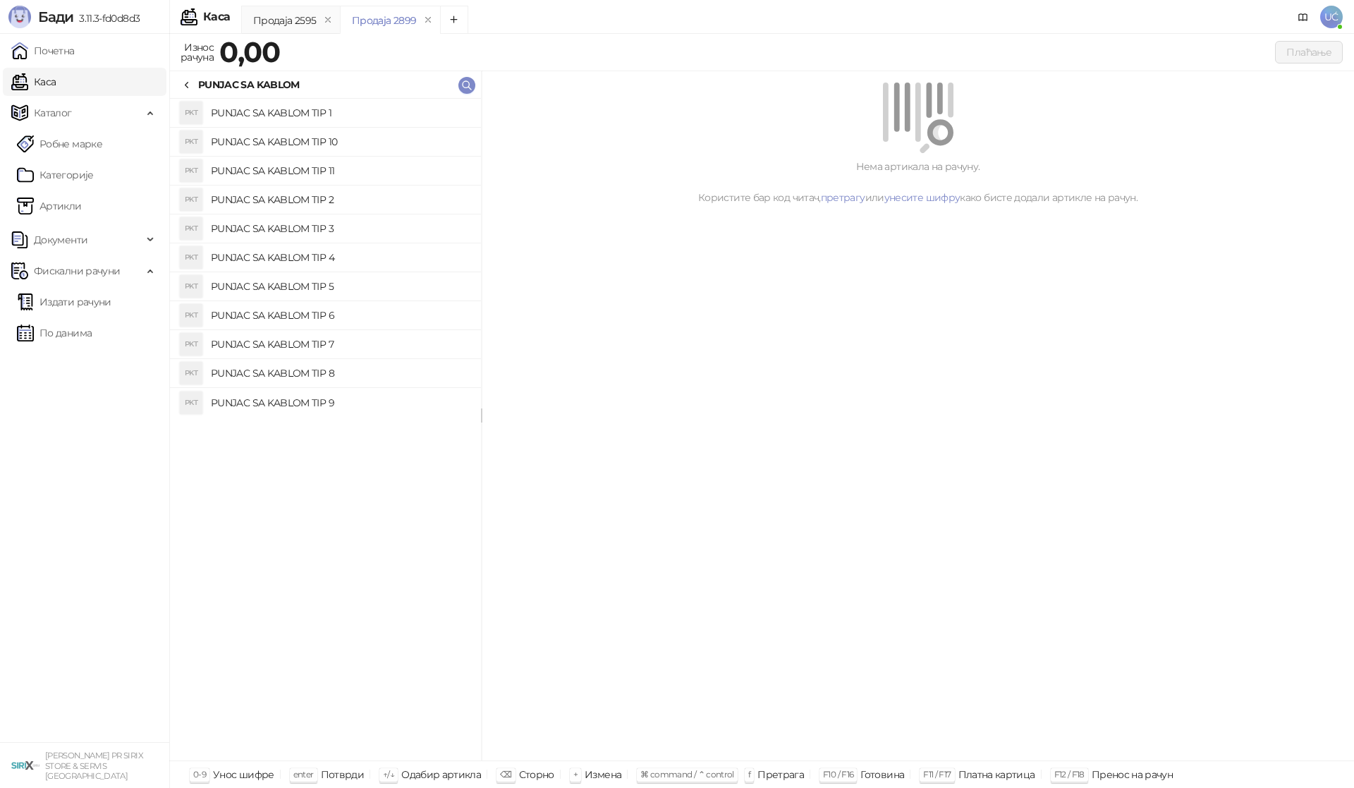
click at [418, 350] on h4 "PUNJAC SA KABLOM TIP 7" at bounding box center [340, 344] width 259 height 23
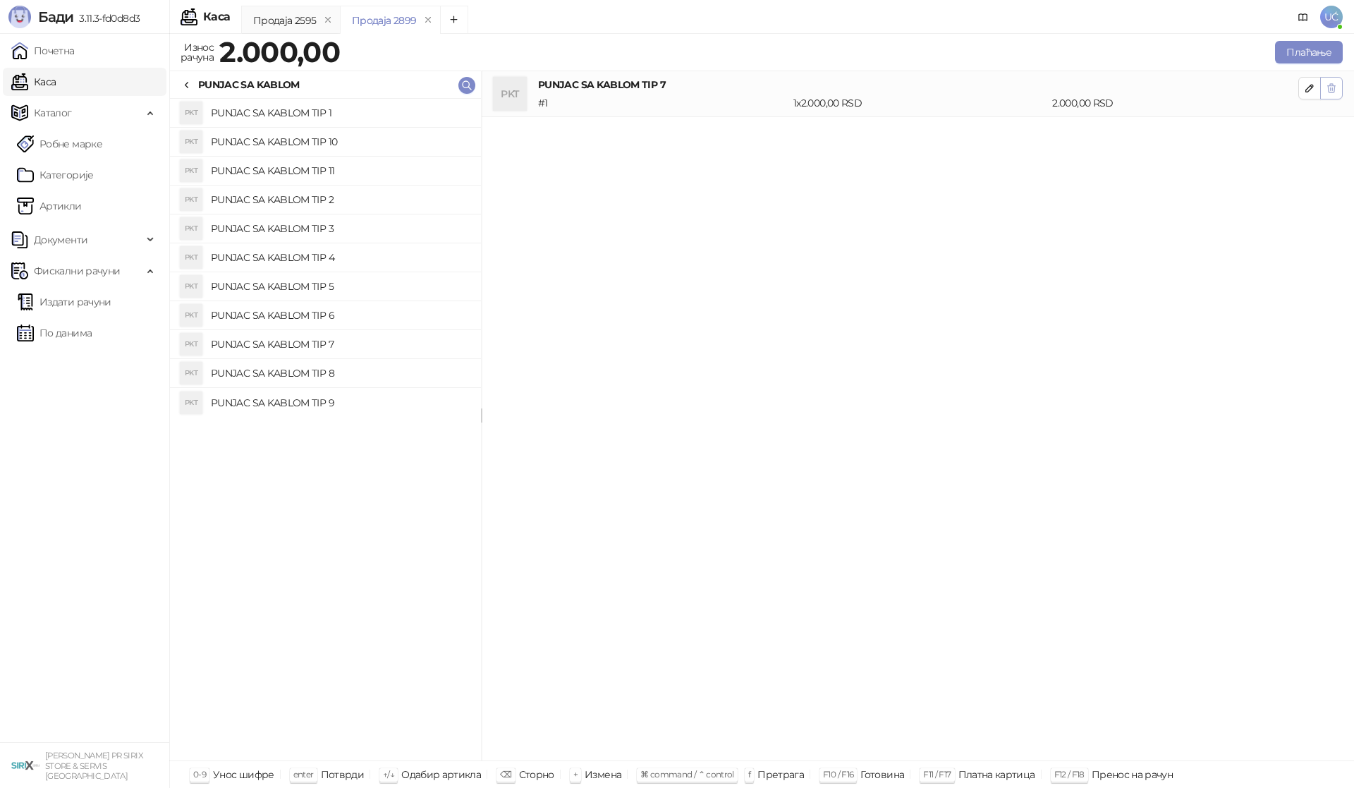
click at [1323, 93] on button "button" at bounding box center [1331, 88] width 23 height 23
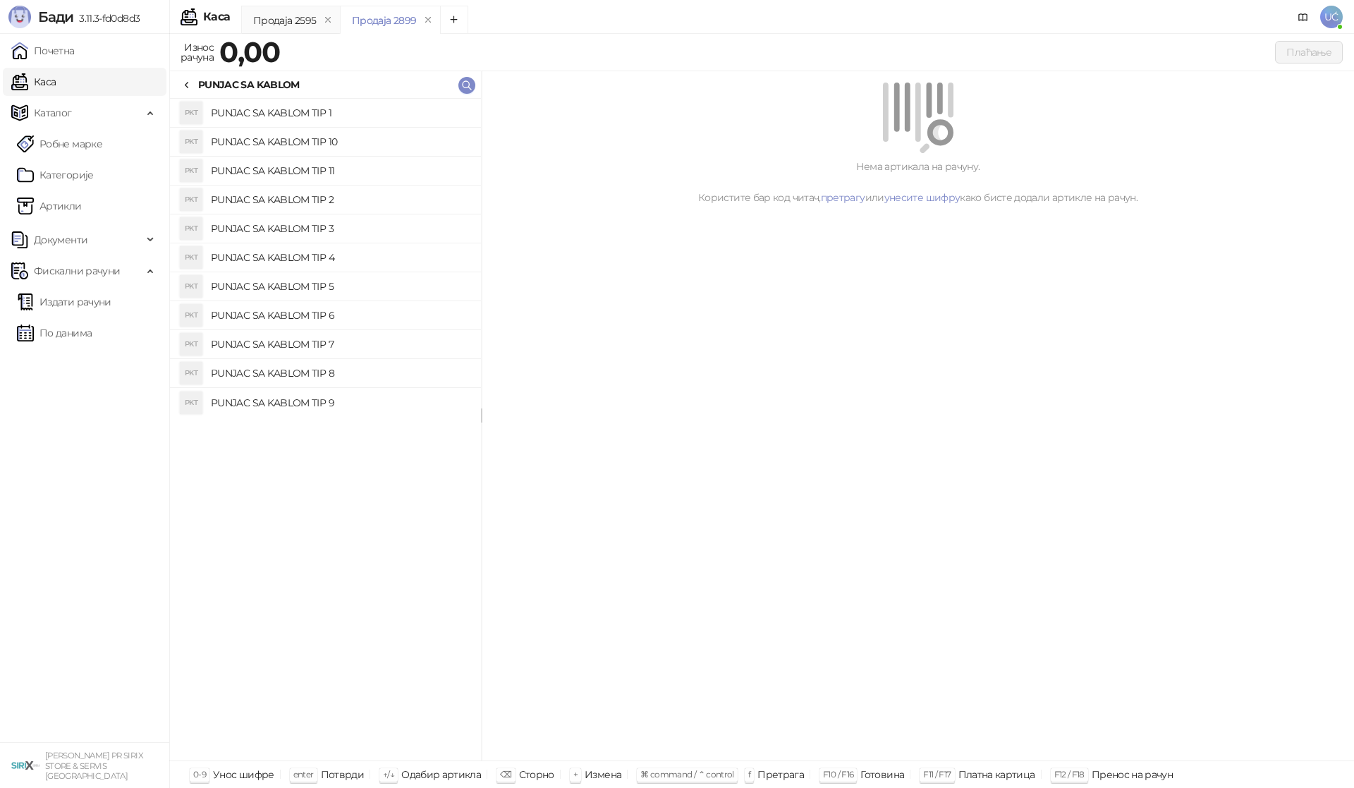
click at [366, 378] on h4 "PUNJAC SA KABLOM TIP 8" at bounding box center [340, 373] width 259 height 23
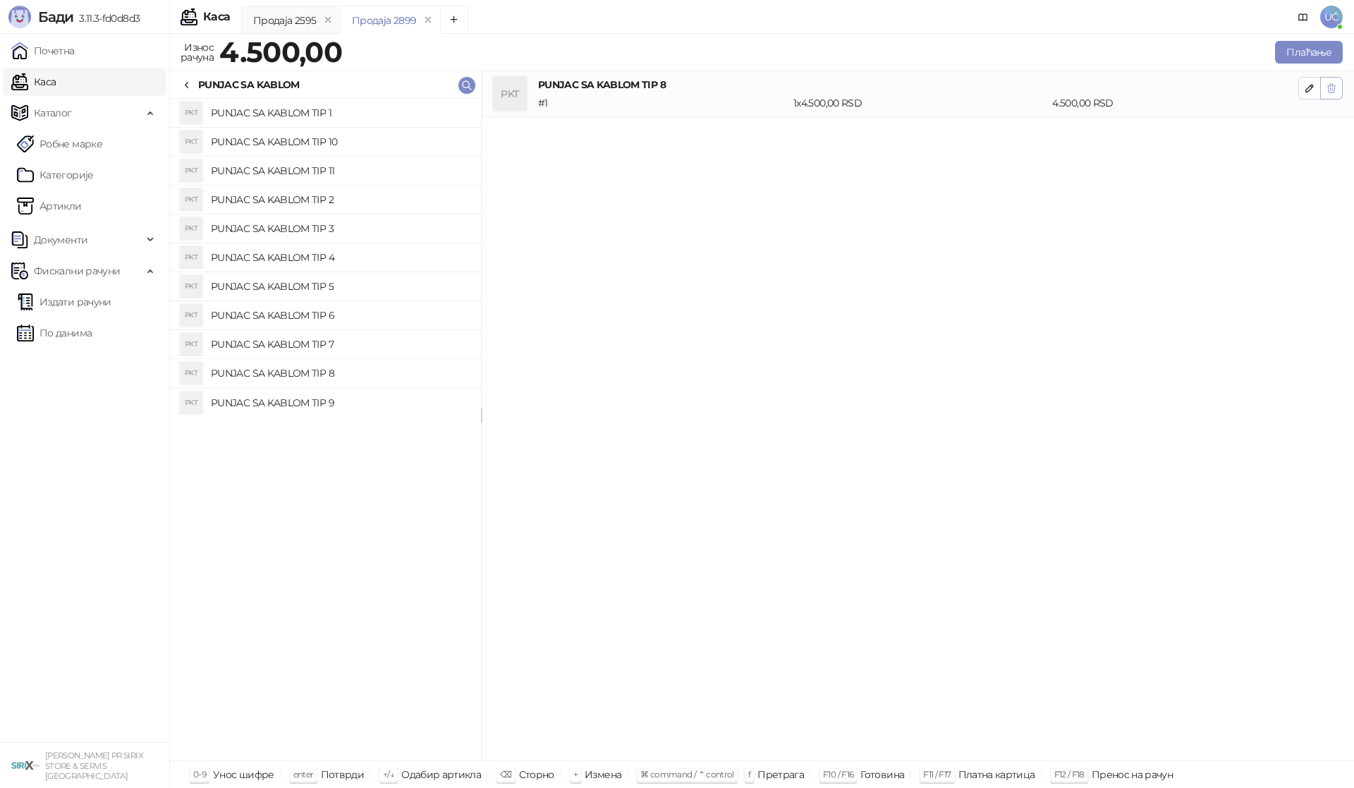
drag, startPoint x: 1335, startPoint y: 92, endPoint x: 1328, endPoint y: 97, distance: 8.6
click at [1328, 97] on button "button" at bounding box center [1331, 88] width 23 height 23
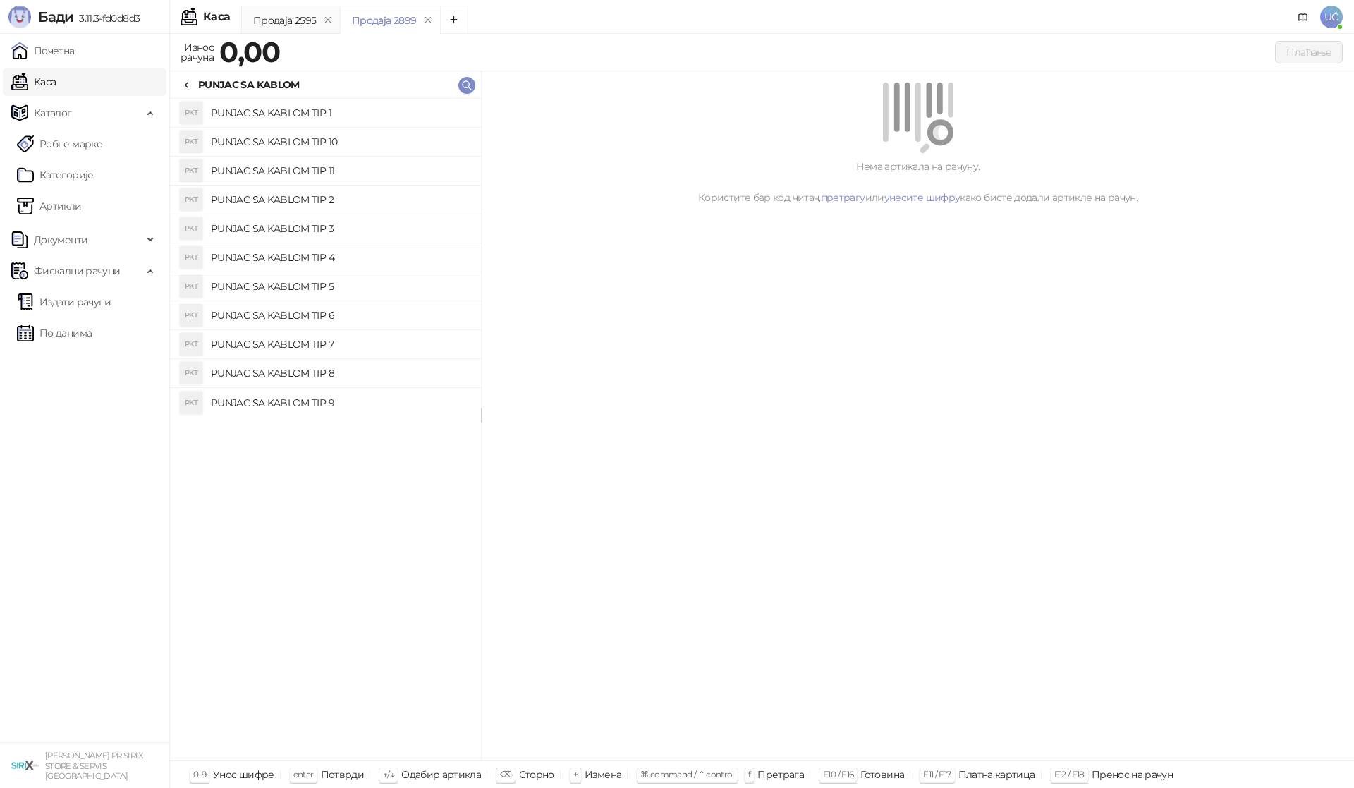
click at [338, 398] on h4 "PUNJAC SA KABLOM TIP 9" at bounding box center [340, 402] width 259 height 23
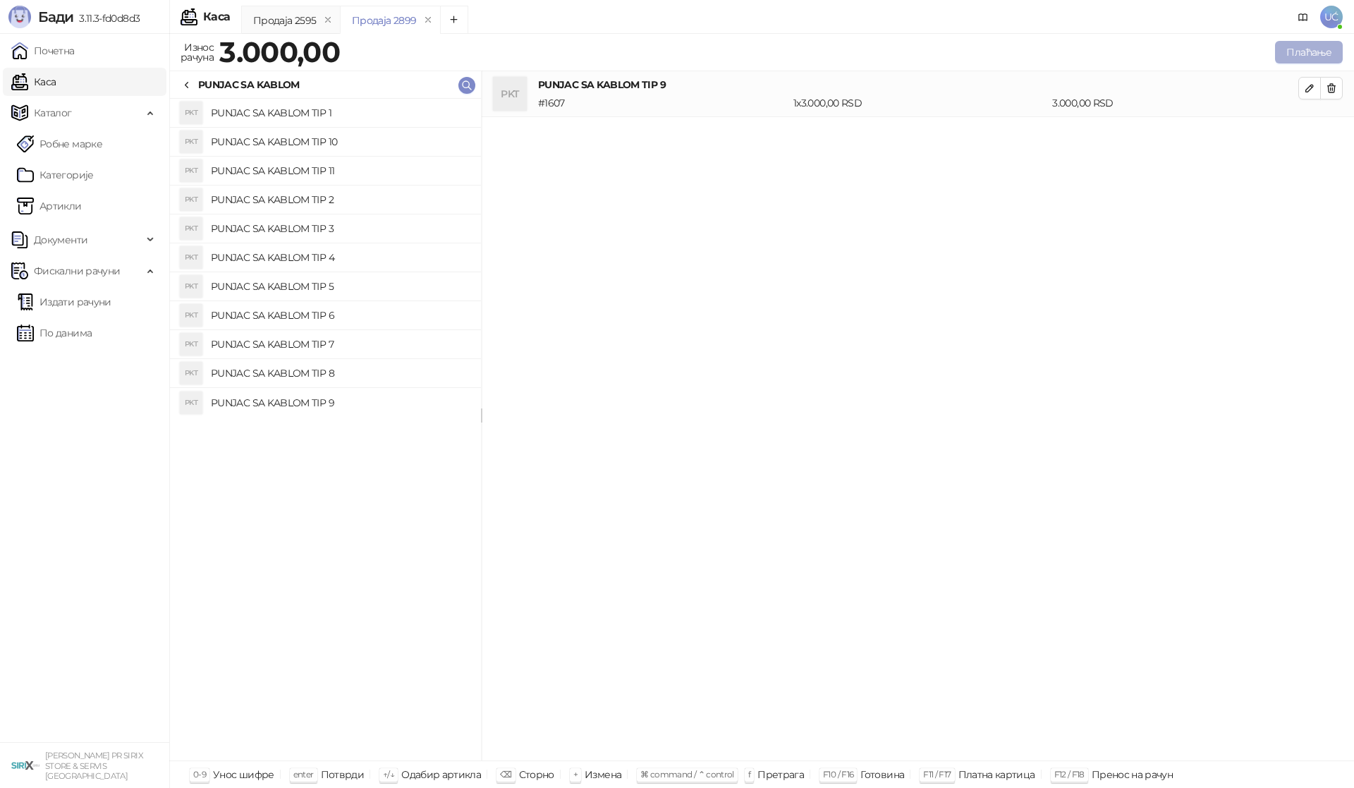
click at [1308, 52] on button "Плаћање" at bounding box center [1309, 52] width 68 height 23
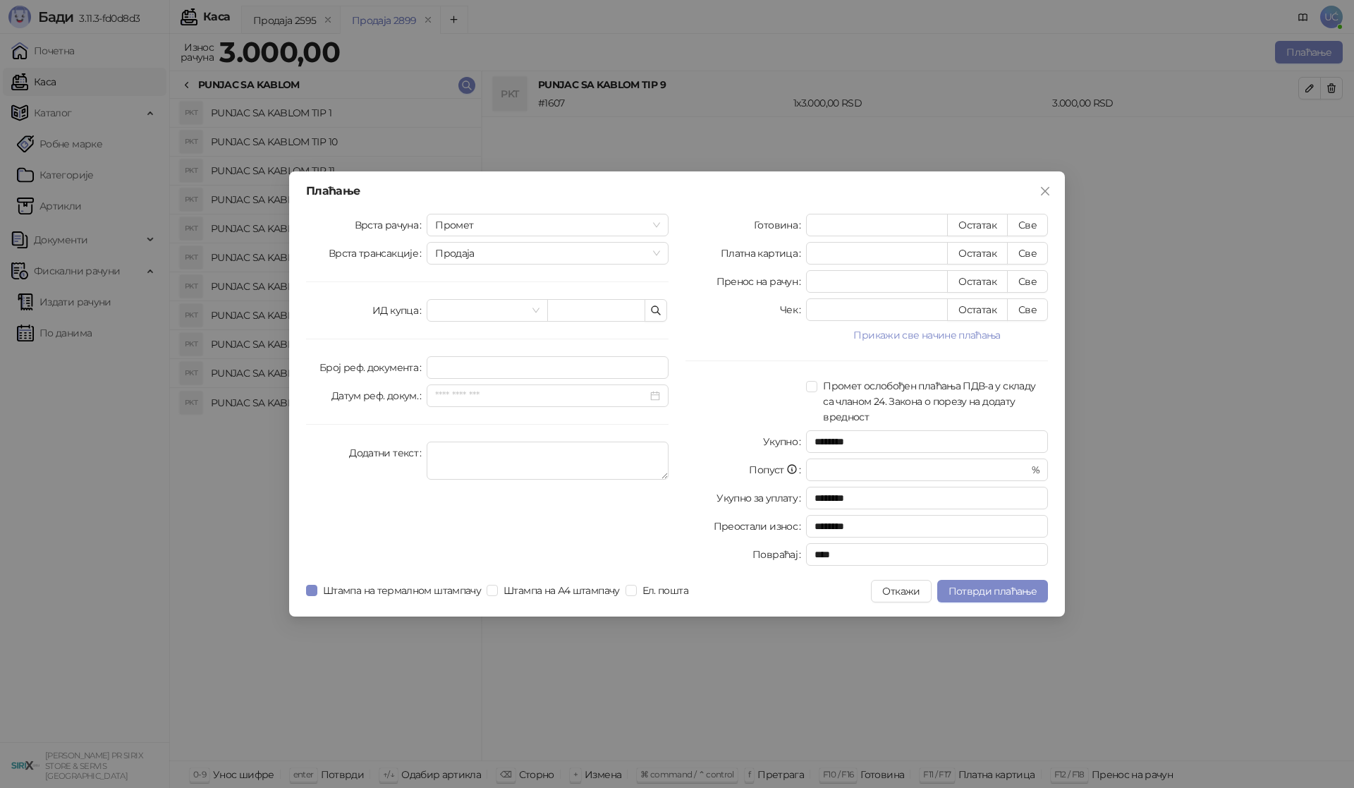
drag, startPoint x: 1034, startPoint y: 224, endPoint x: 1019, endPoint y: 266, distance: 45.1
click at [1035, 224] on button "Све" at bounding box center [1027, 225] width 41 height 23
type input "****"
drag, startPoint x: 998, startPoint y: 590, endPoint x: 1077, endPoint y: 538, distance: 95.2
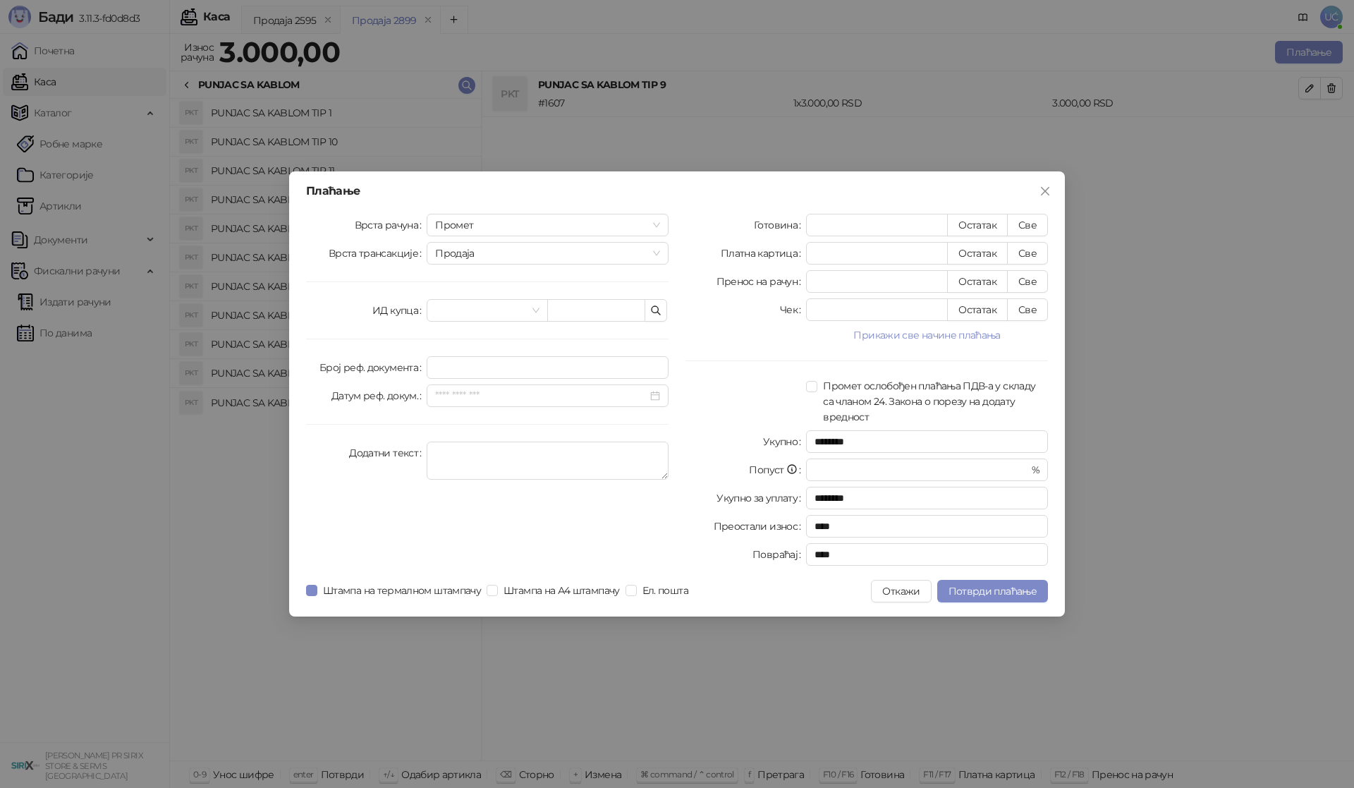
click at [1000, 587] on span "Потврди плаћање" at bounding box center [992, 590] width 88 height 13
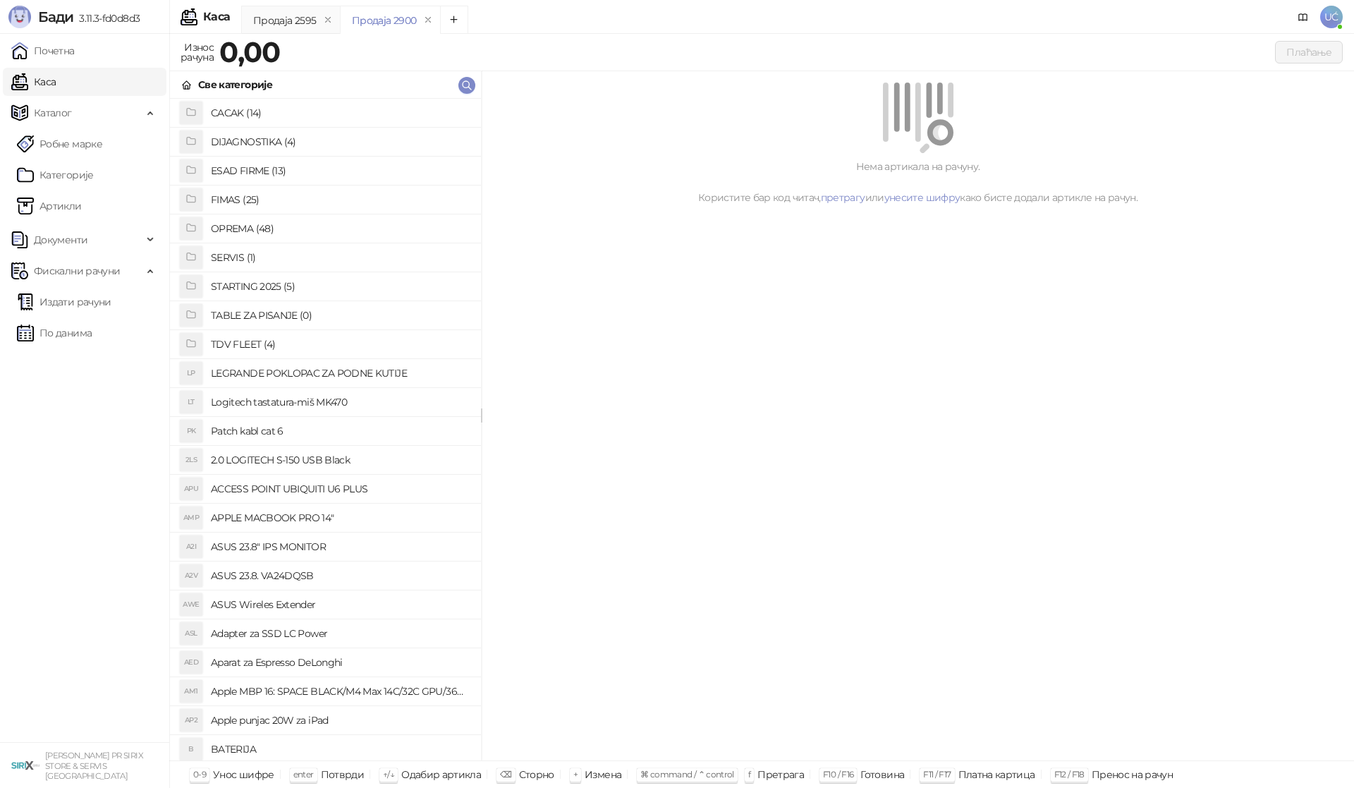
click at [269, 221] on h4 "OPREMA (48)" at bounding box center [340, 228] width 259 height 23
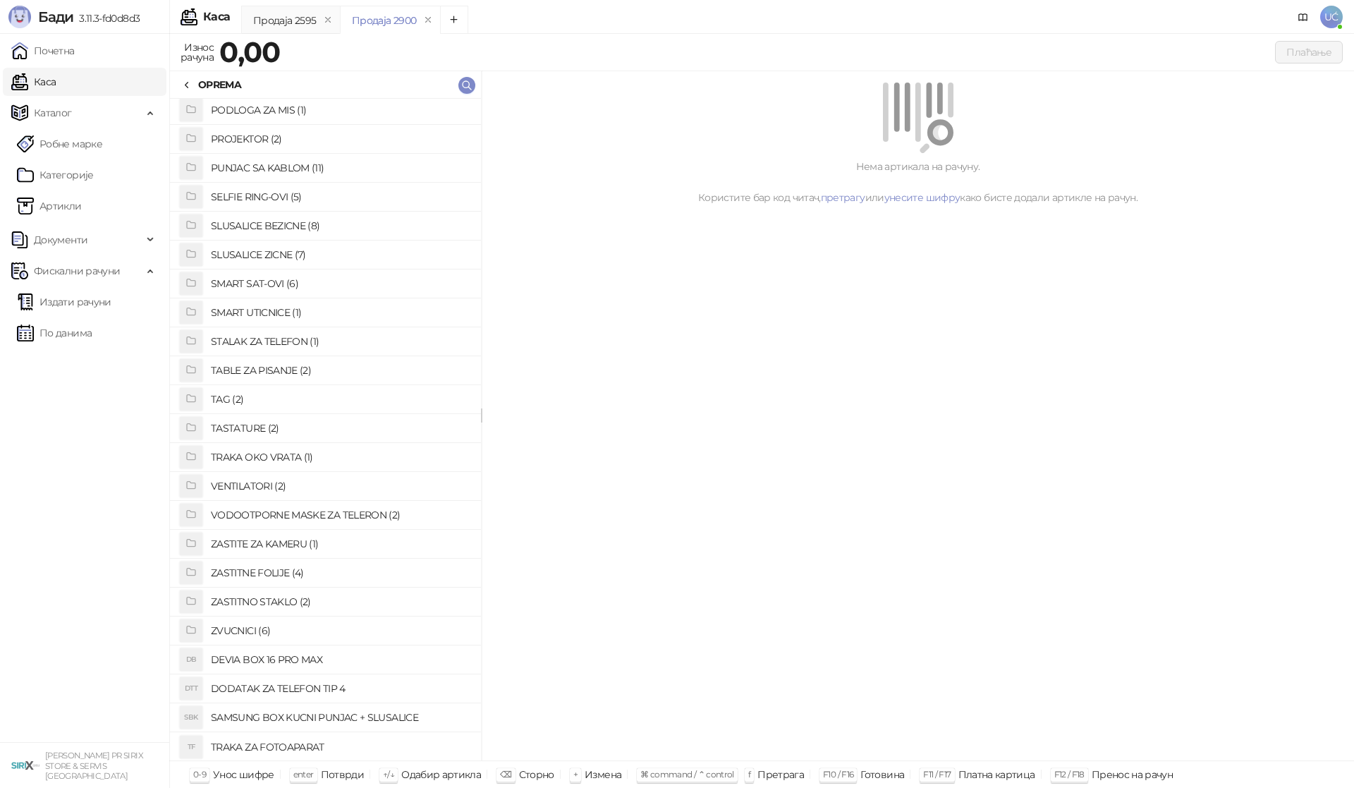
scroll to position [726, 0]
click at [271, 600] on h4 "ZASTITNO STAKLO (2)" at bounding box center [340, 600] width 259 height 23
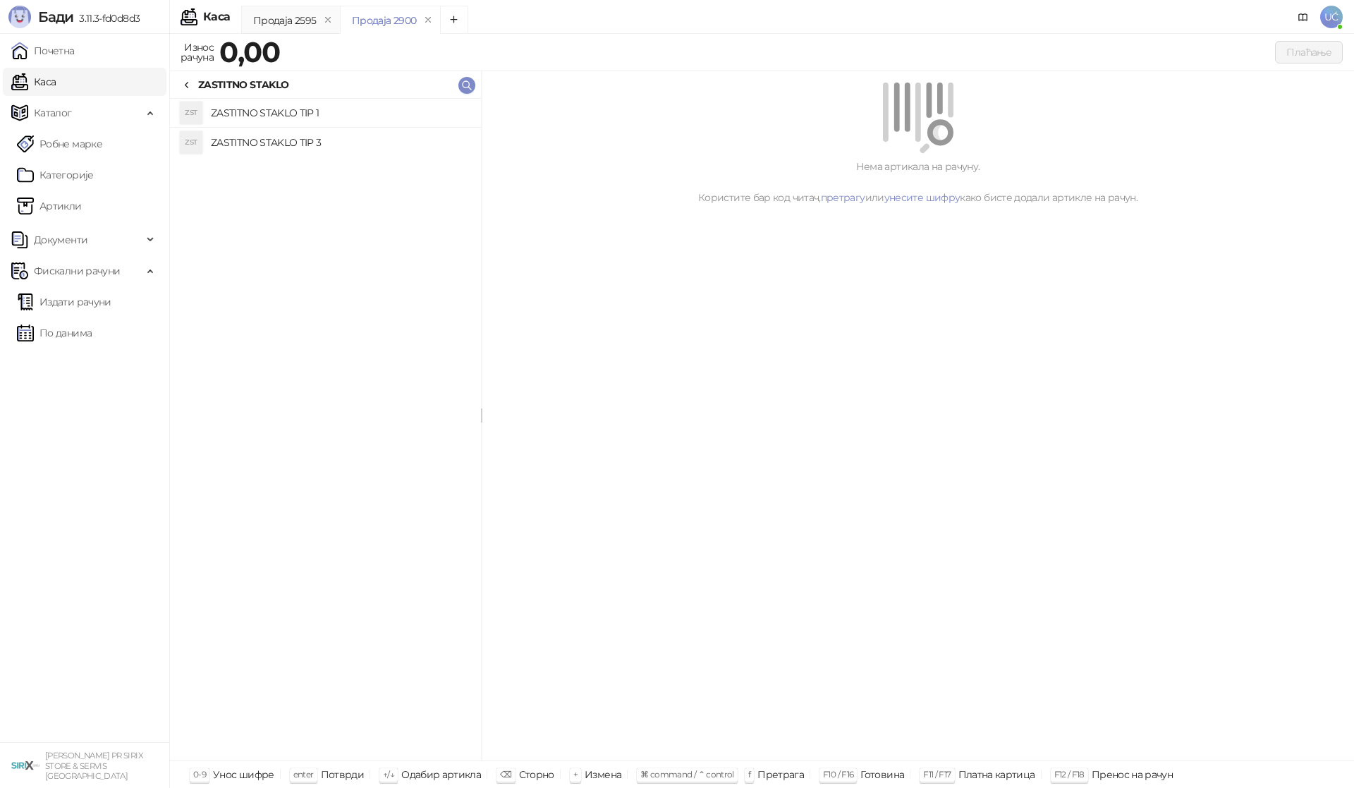
click at [314, 108] on h4 "ZASTITNO STAKLO TIP 1" at bounding box center [340, 113] width 259 height 23
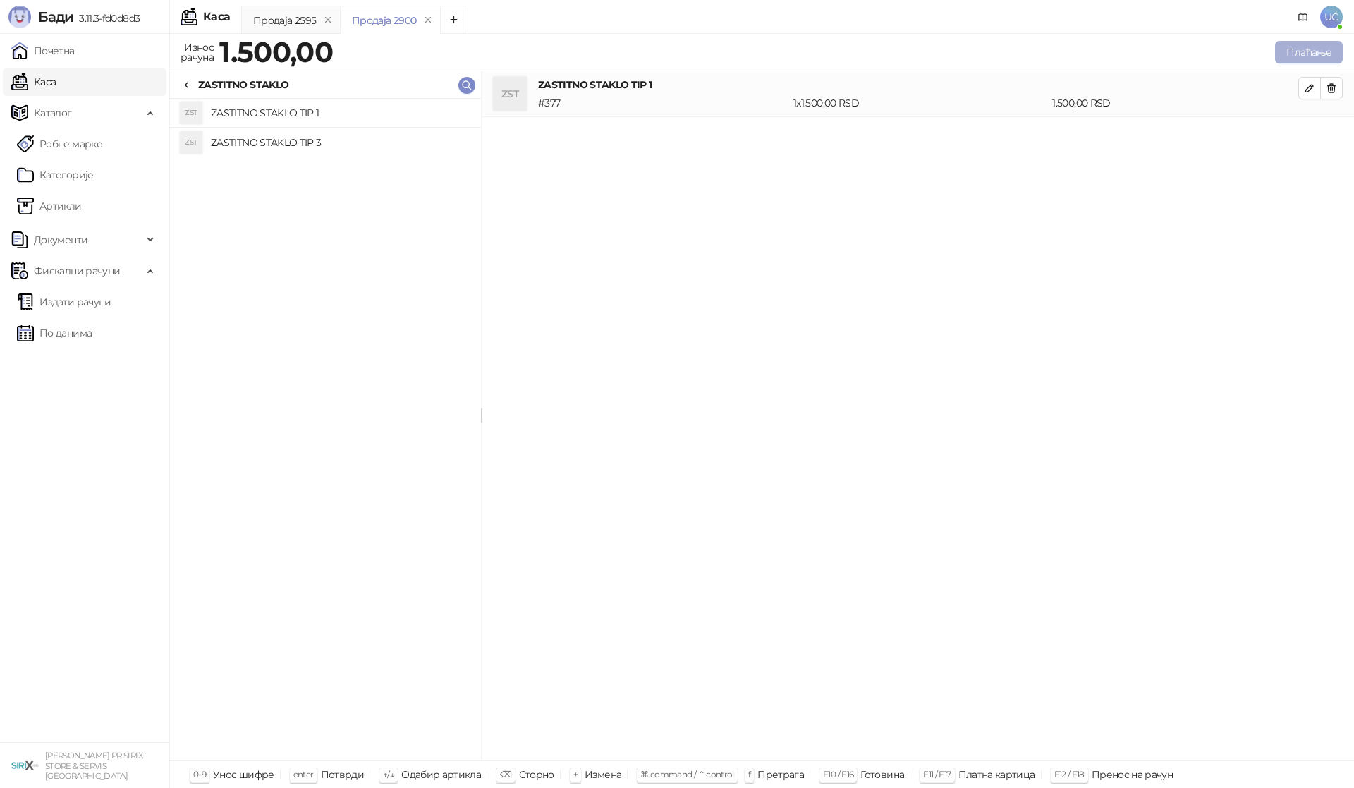
click at [1306, 51] on button "Плаћање" at bounding box center [1309, 52] width 68 height 23
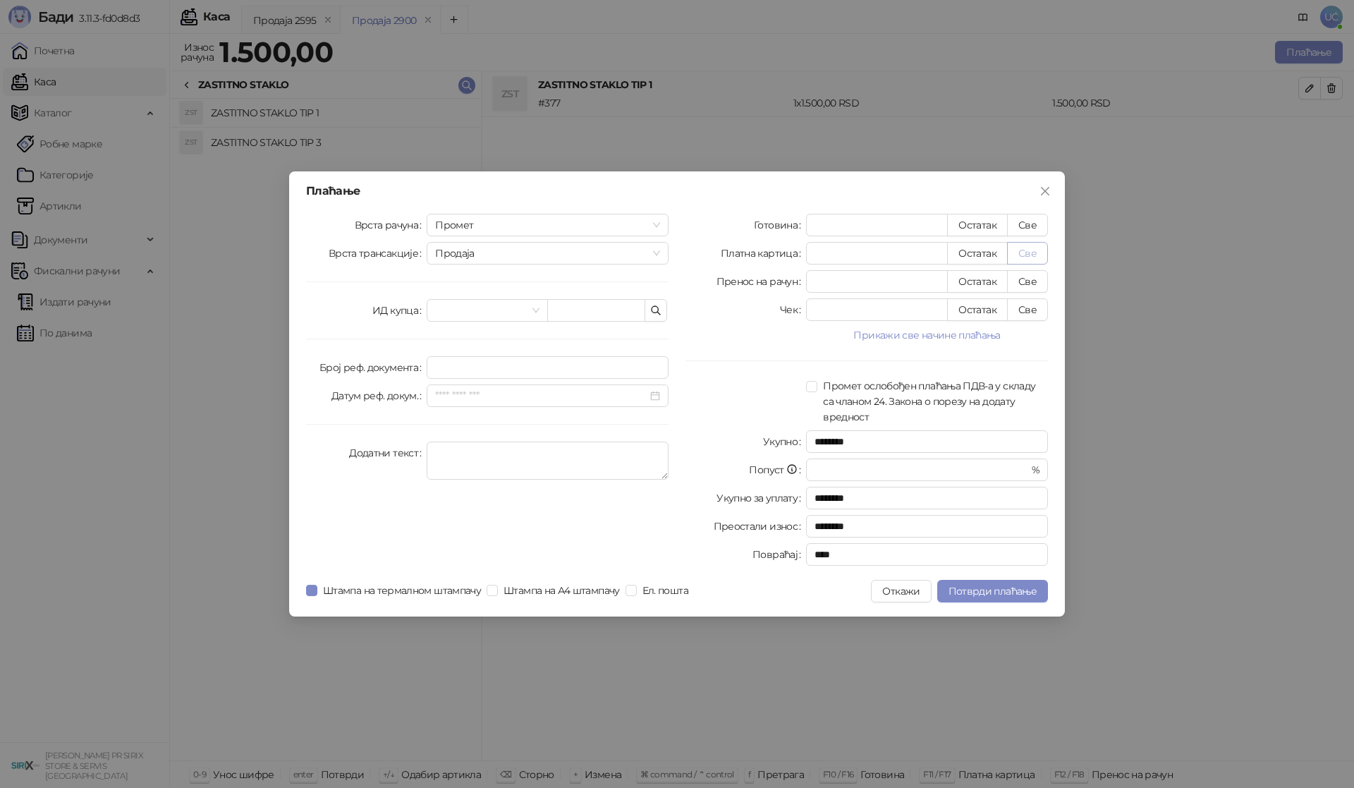
click at [1025, 247] on button "Све" at bounding box center [1027, 253] width 41 height 23
type input "****"
click at [1011, 585] on span "Потврди плаћање" at bounding box center [992, 590] width 88 height 13
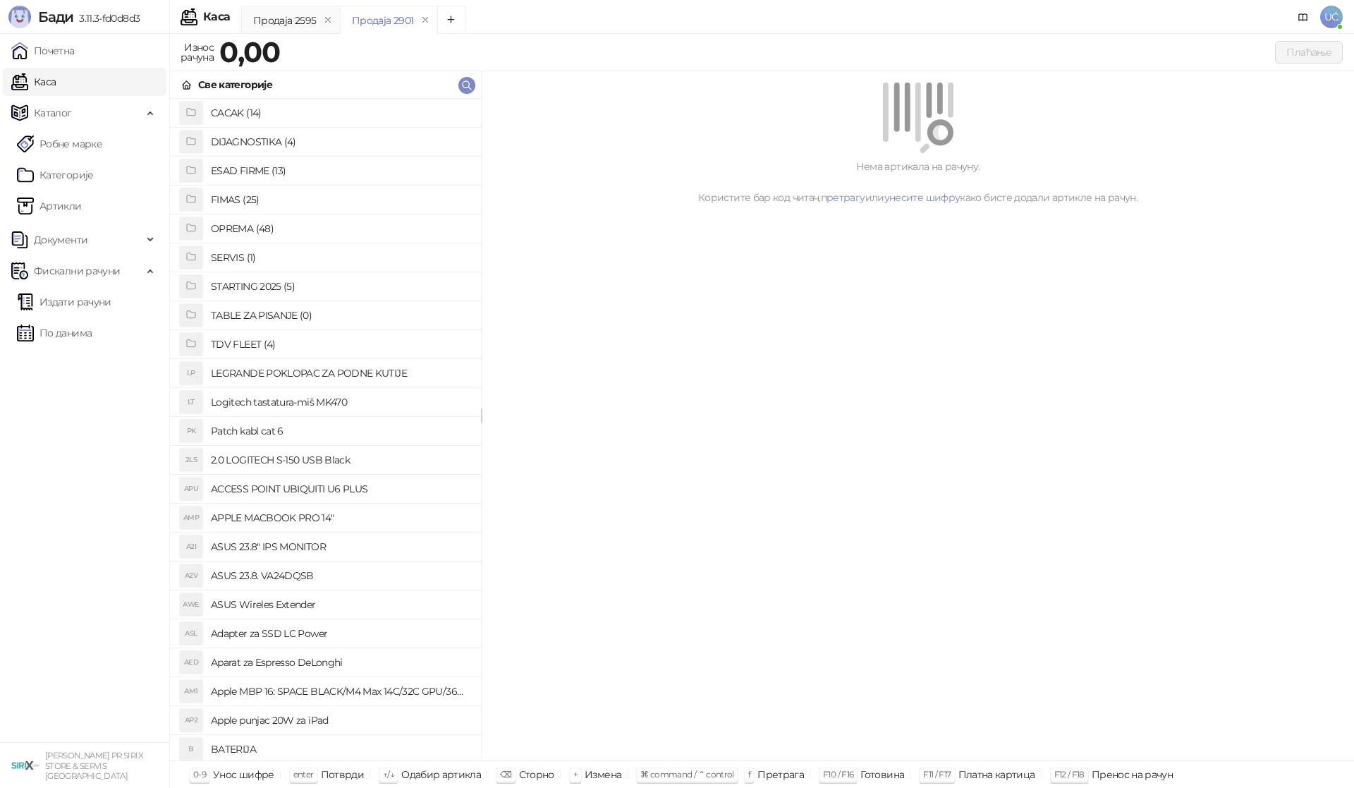
click at [278, 226] on h4 "OPREMA (48)" at bounding box center [340, 228] width 259 height 23
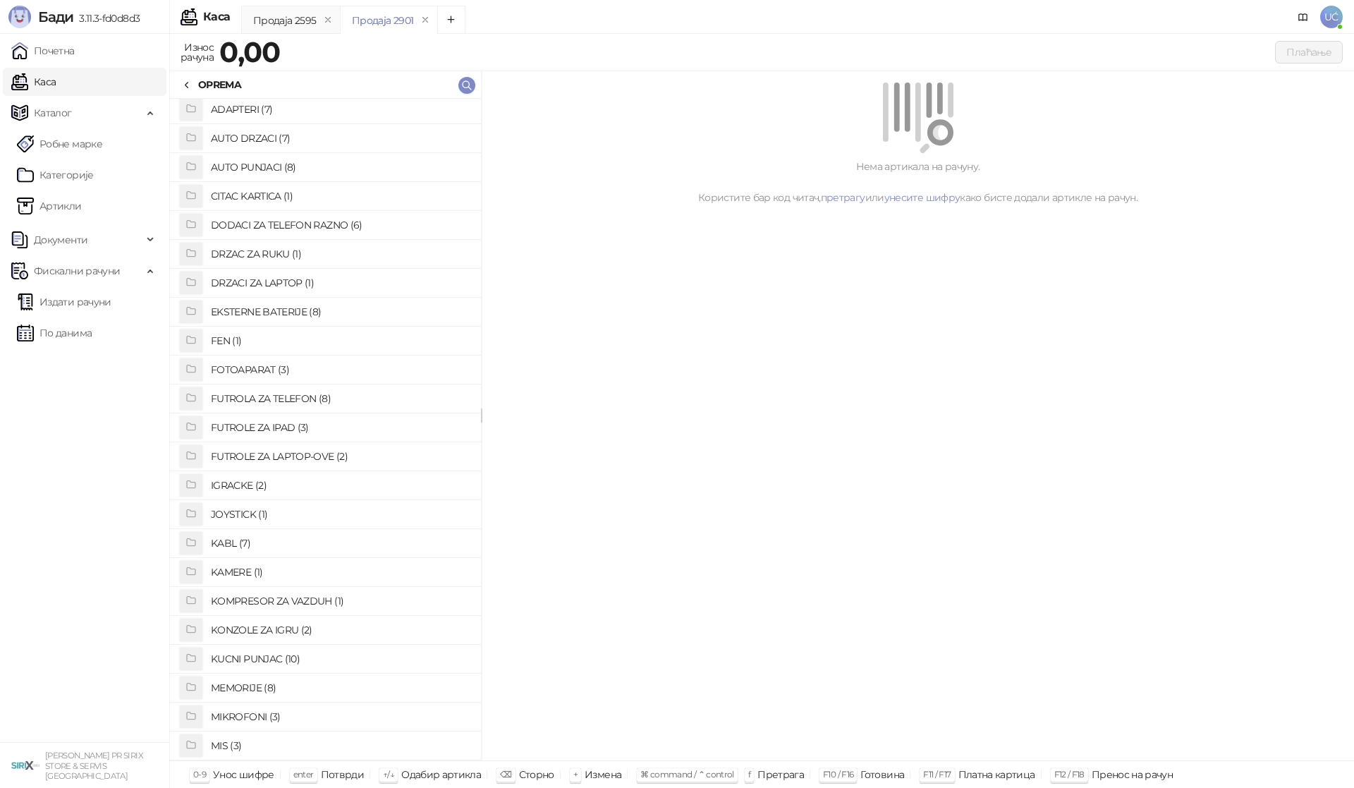
scroll to position [0, 0]
